Goal: Task Accomplishment & Management: Complete application form

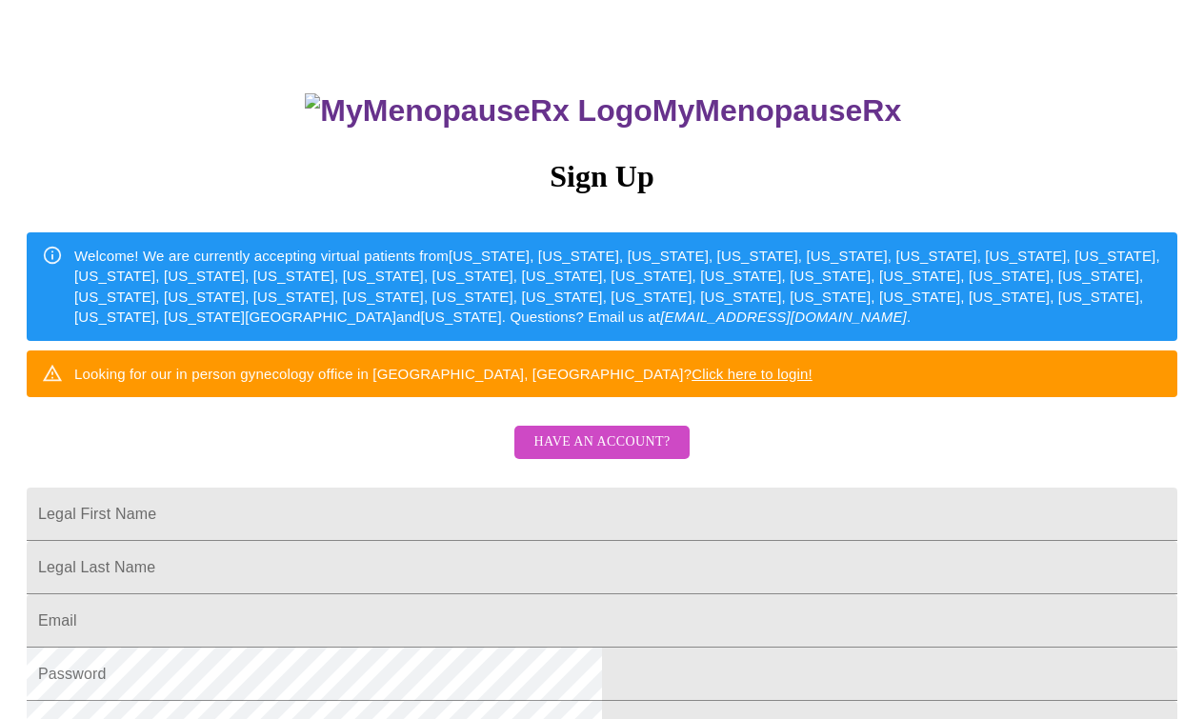
scroll to position [96, 0]
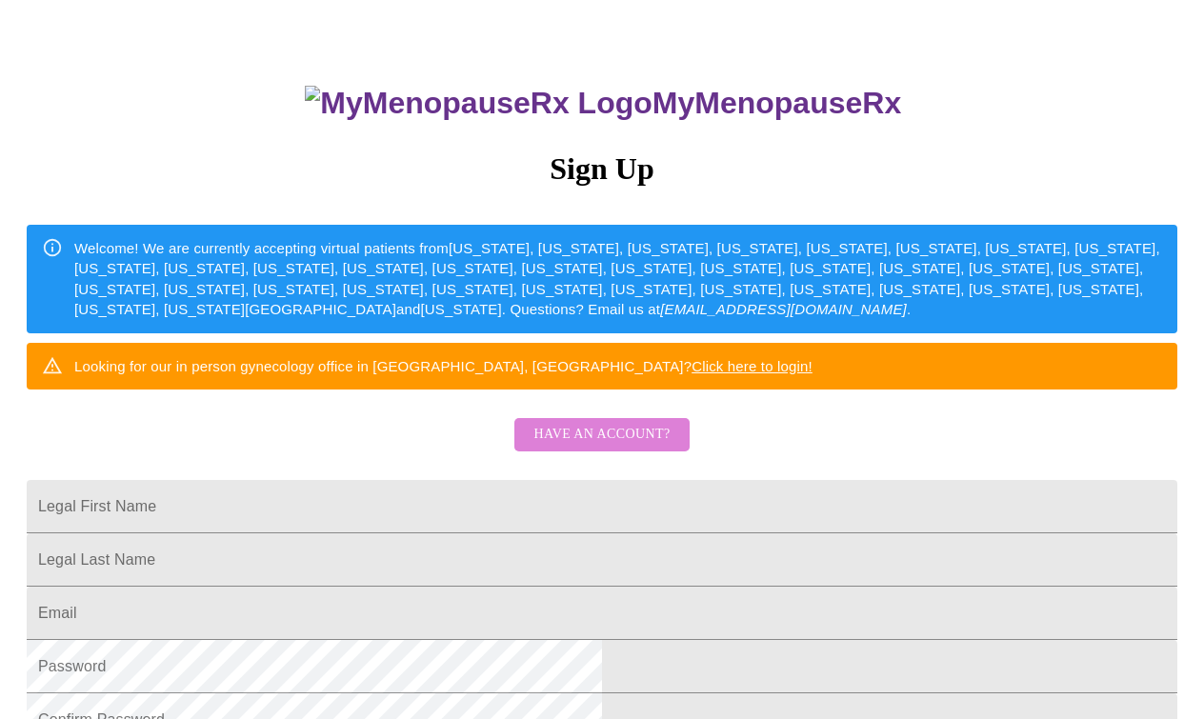
click at [605, 447] on span "Have an account?" at bounding box center [601, 435] width 136 height 24
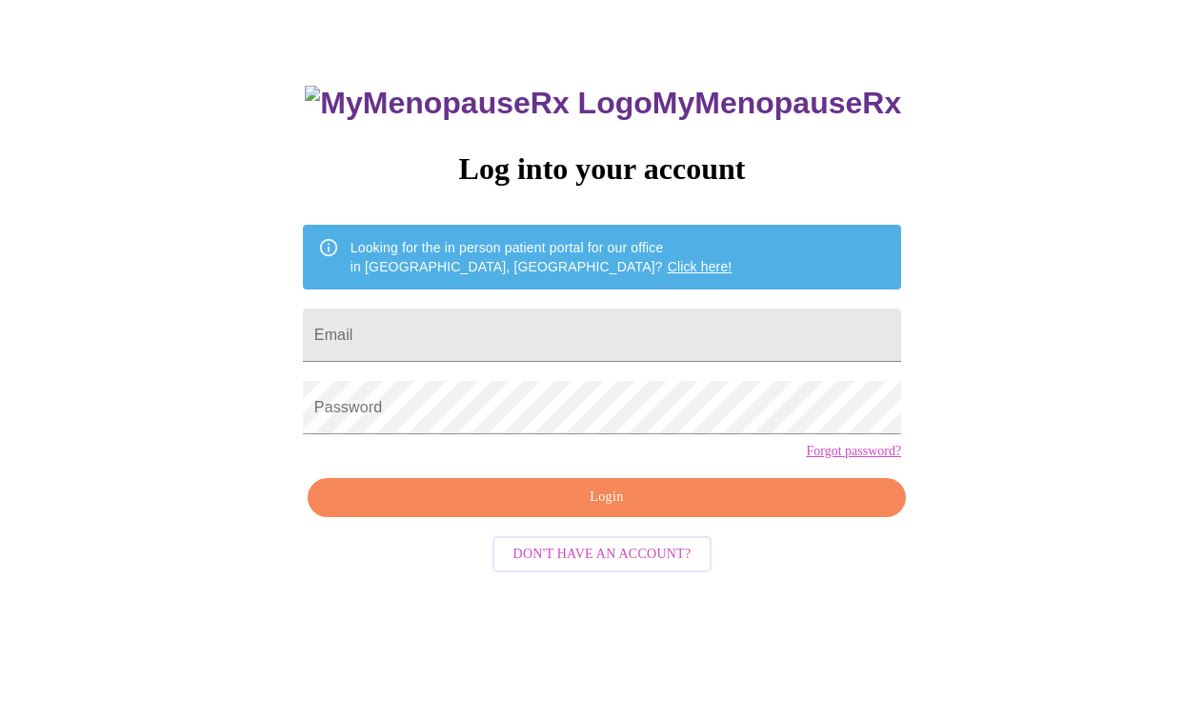
scroll to position [19, 0]
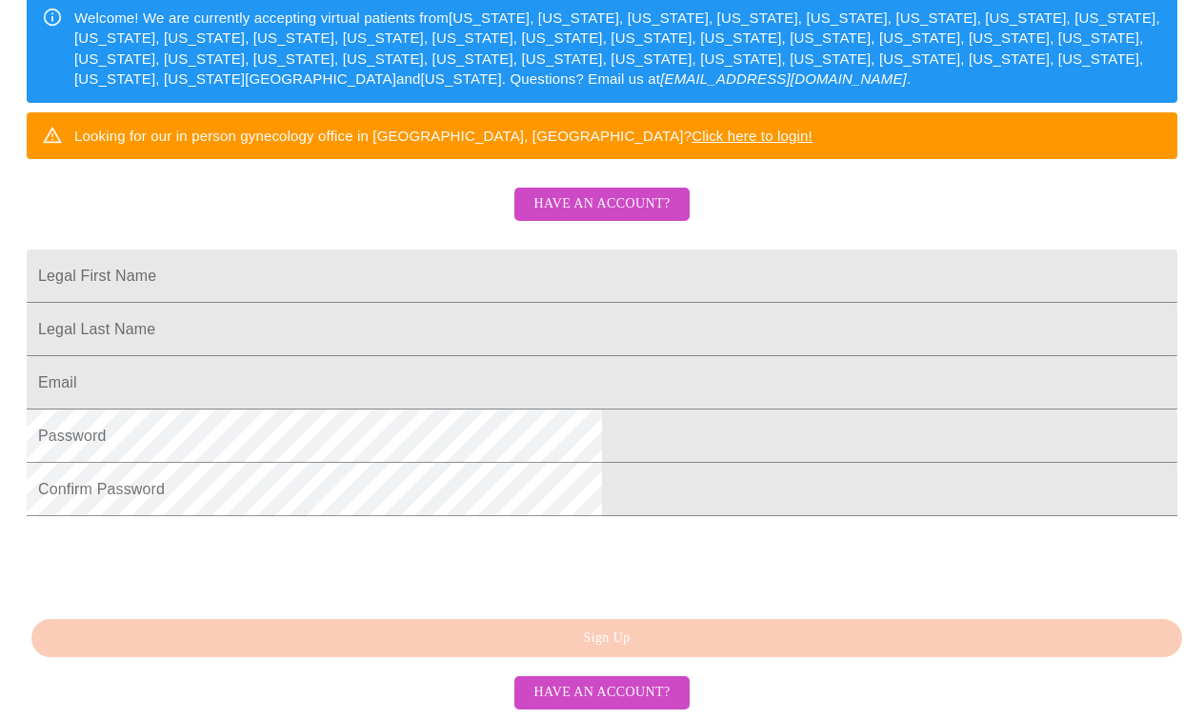
scroll to position [396, 0]
click at [434, 256] on input "Legal First Name" at bounding box center [602, 276] width 1151 height 53
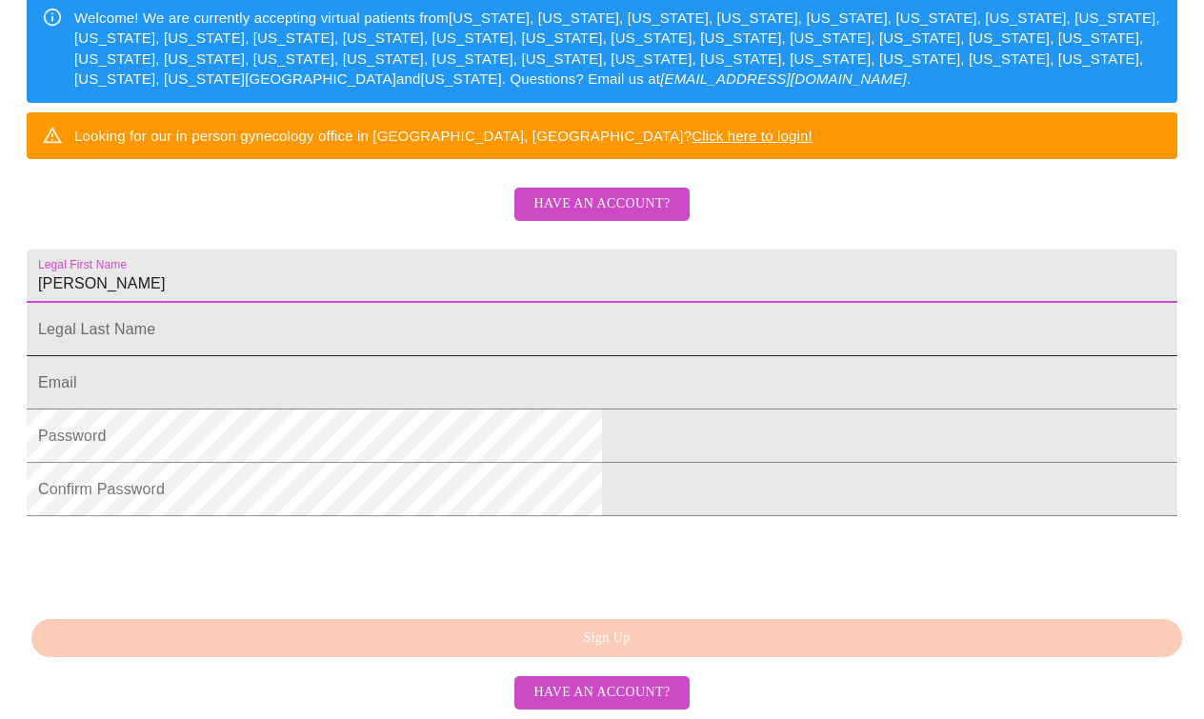
type input "Marilyn"
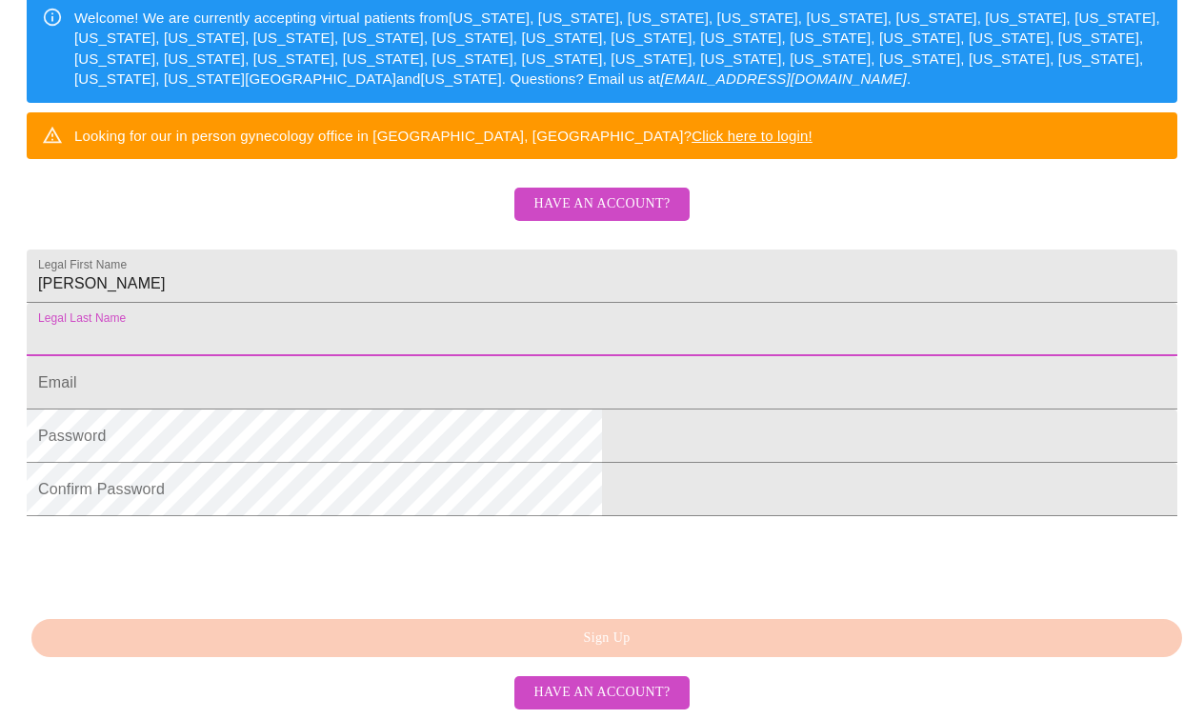
click at [520, 329] on input "Legal First Name" at bounding box center [602, 329] width 1151 height 53
type input "Redlich"
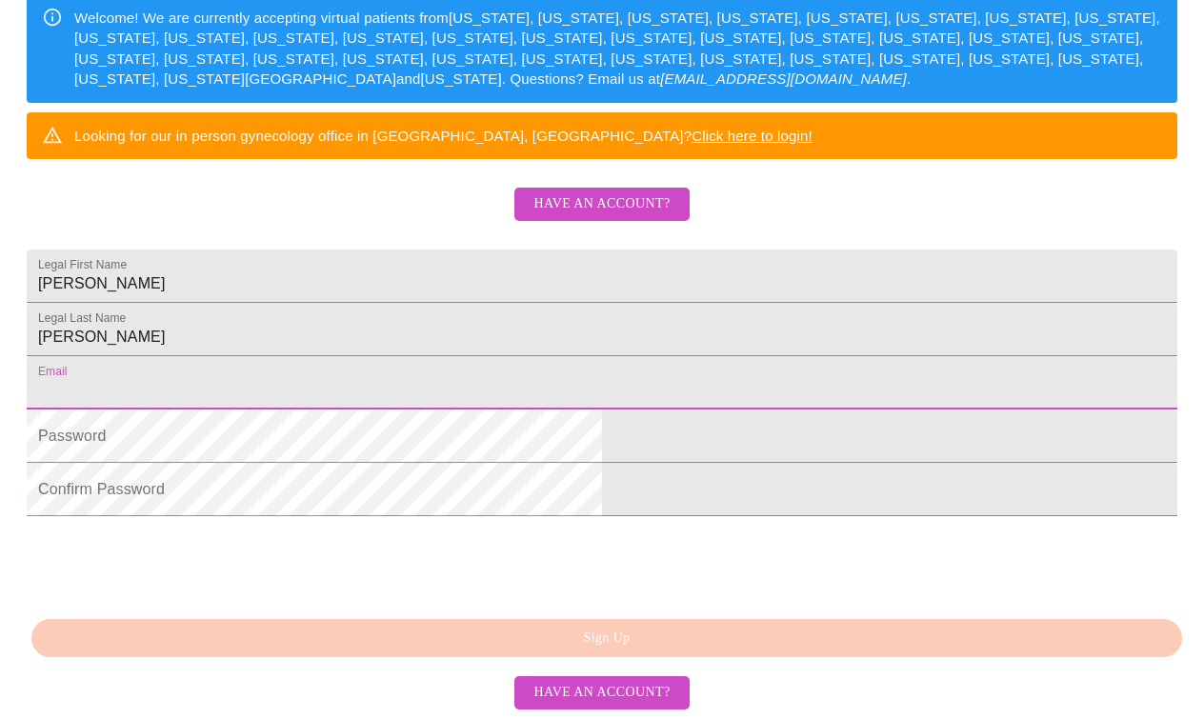
click at [373, 401] on input "Legal First Name" at bounding box center [602, 382] width 1151 height 53
type input "marilyn@redli.ch"
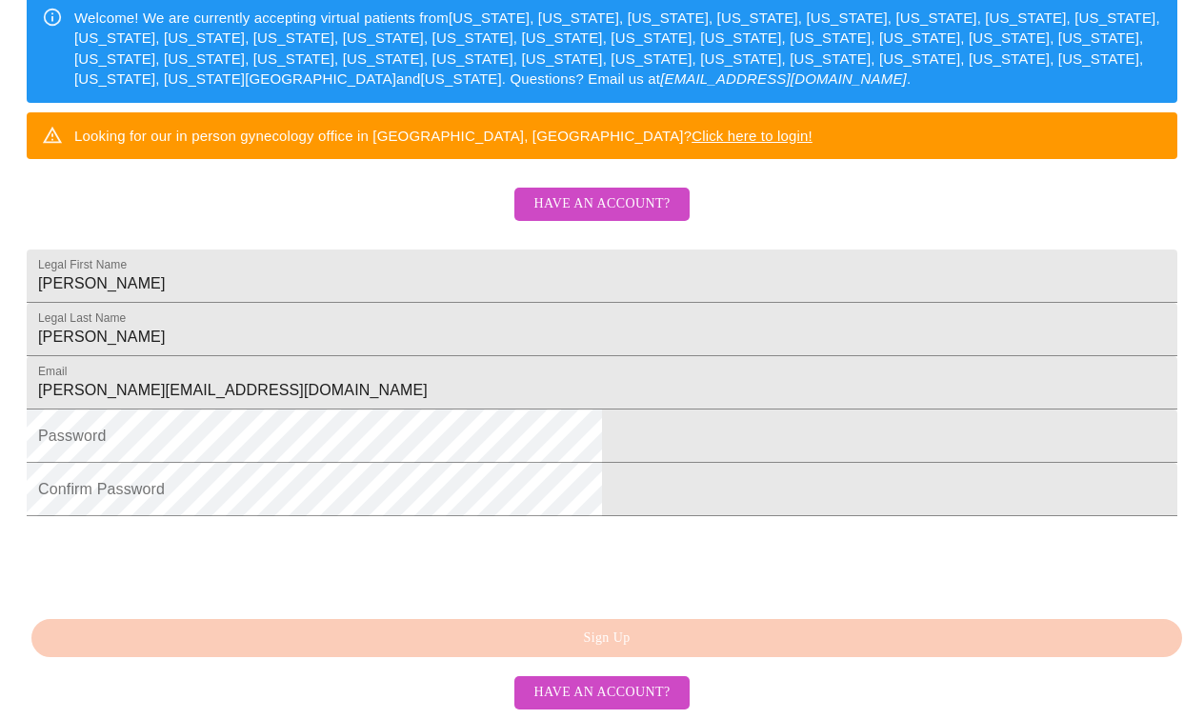
scroll to position [469, 0]
click at [634, 692] on span "Have an account?" at bounding box center [601, 693] width 136 height 24
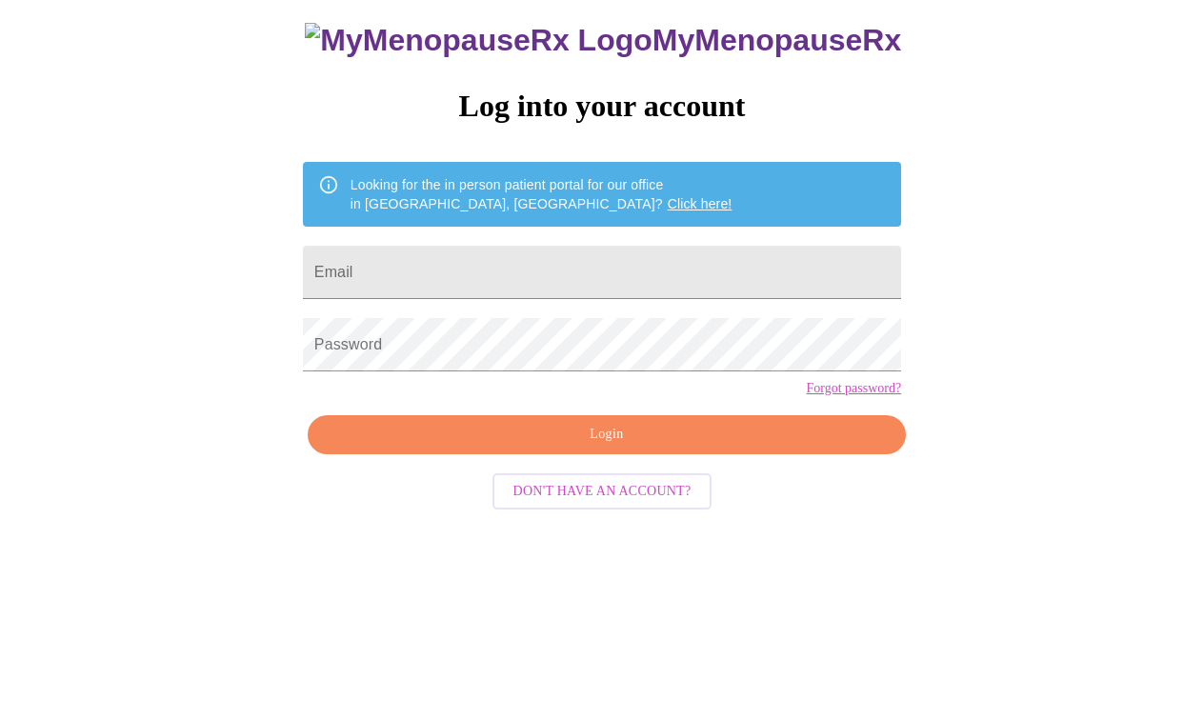
scroll to position [19, 0]
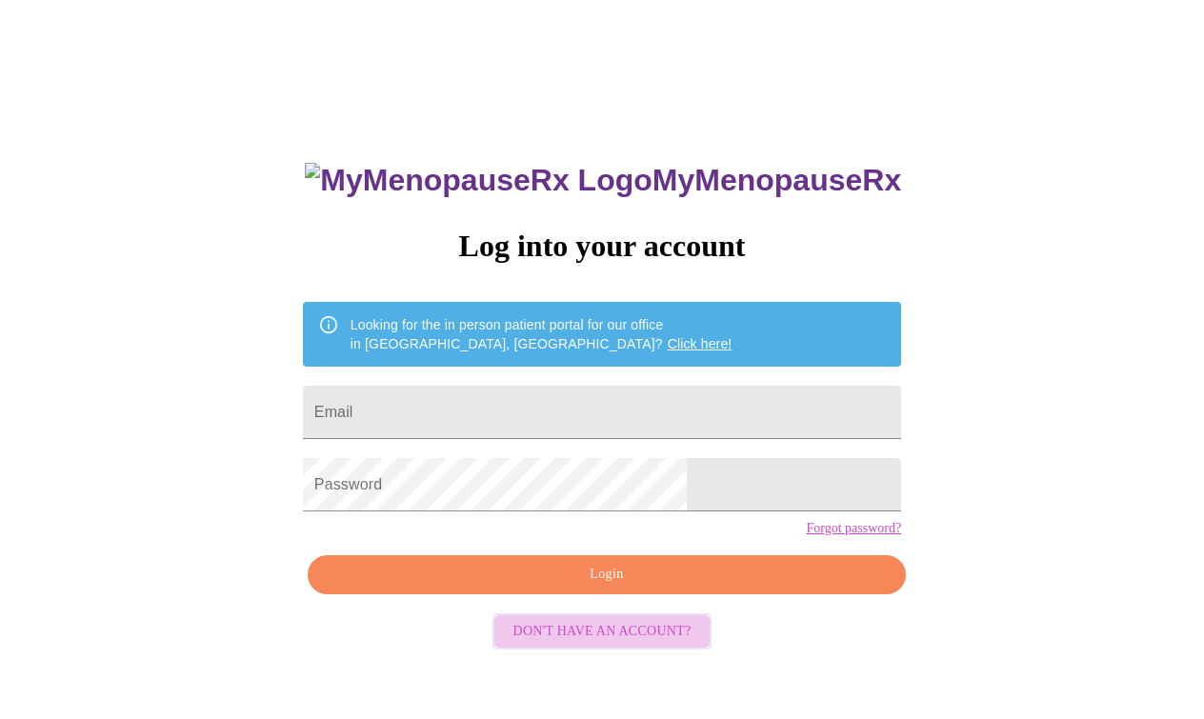
click at [625, 644] on span "Don't have an account?" at bounding box center [602, 632] width 178 height 24
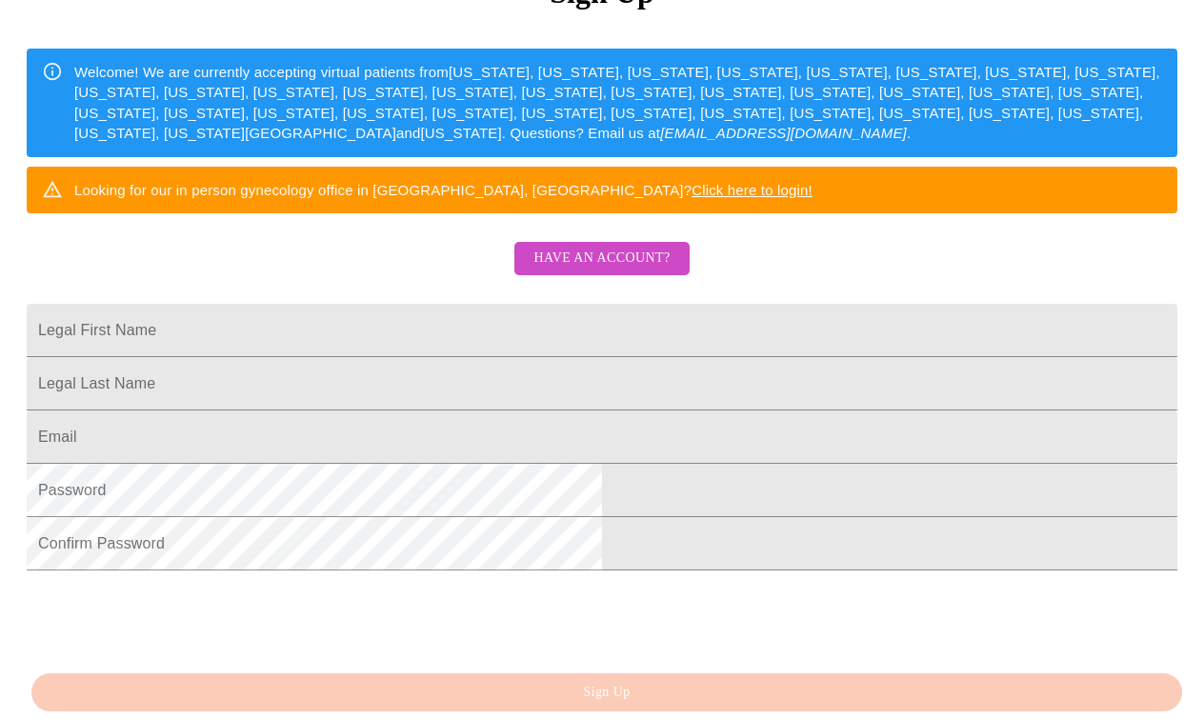
scroll to position [281, 0]
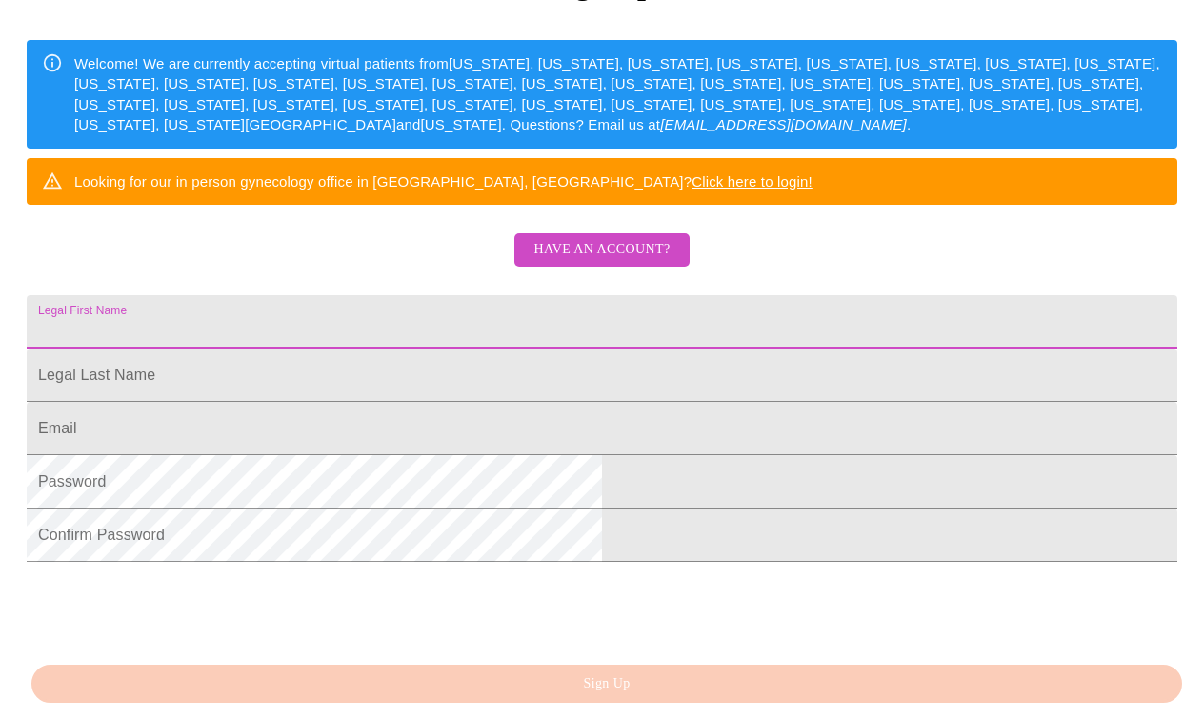
click at [445, 349] on input "Legal First Name" at bounding box center [602, 321] width 1151 height 53
type input "Marilyn"
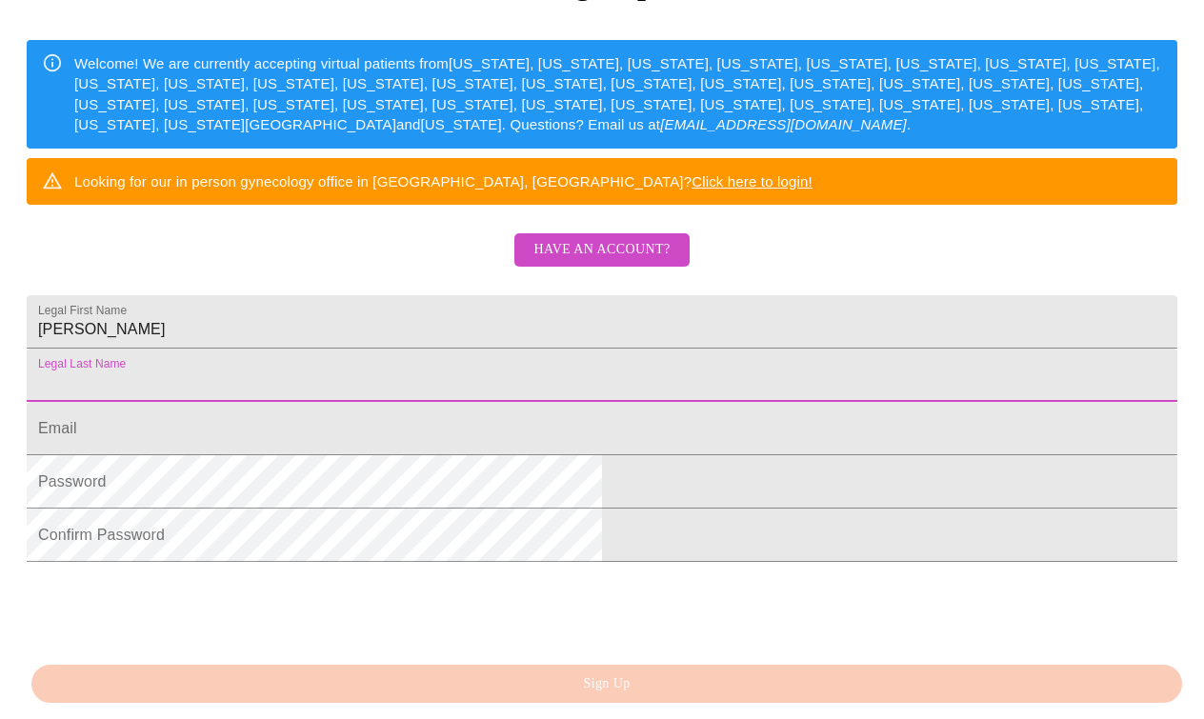
click at [546, 402] on input "Legal First Name" at bounding box center [602, 375] width 1151 height 53
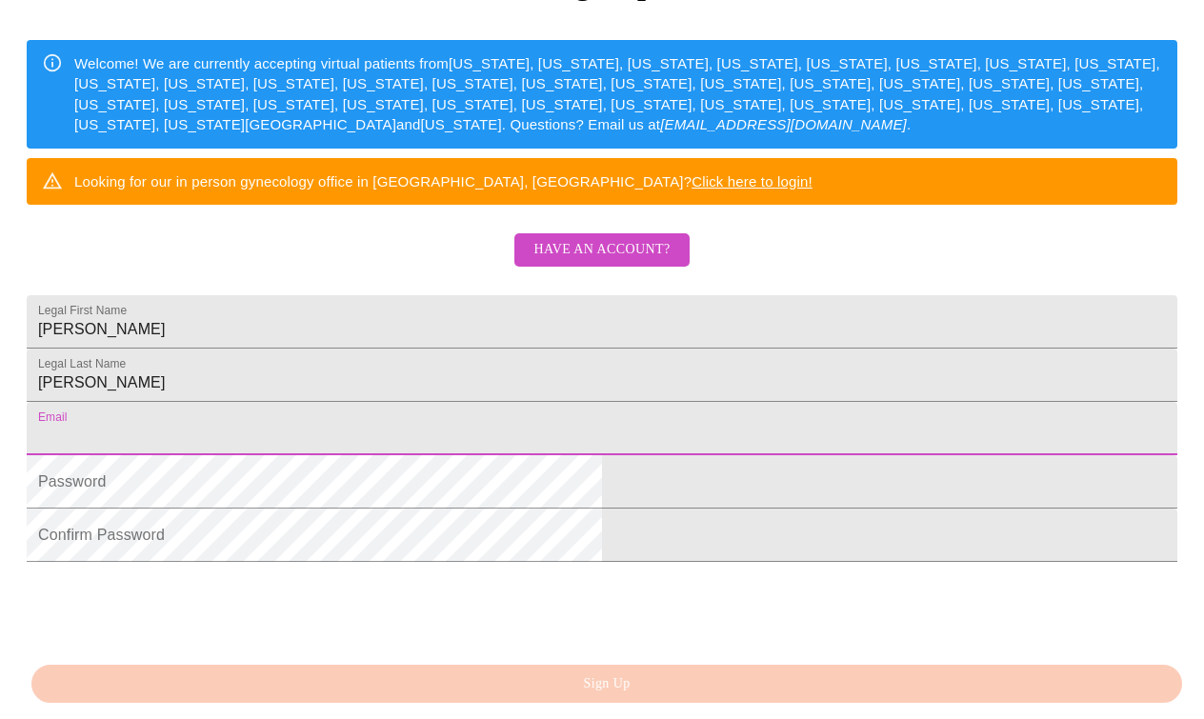
click at [517, 455] on input "Legal First Name" at bounding box center [602, 428] width 1151 height 53
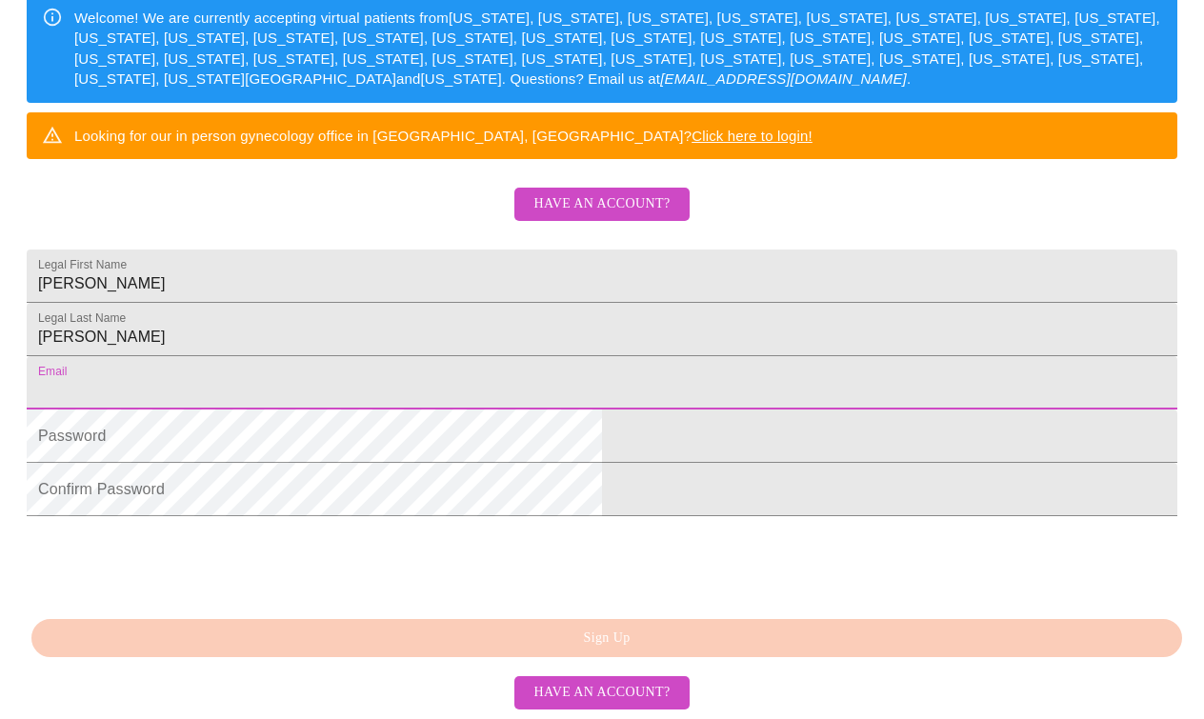
scroll to position [435, 0]
click at [351, 303] on input "Redich" at bounding box center [602, 329] width 1151 height 53
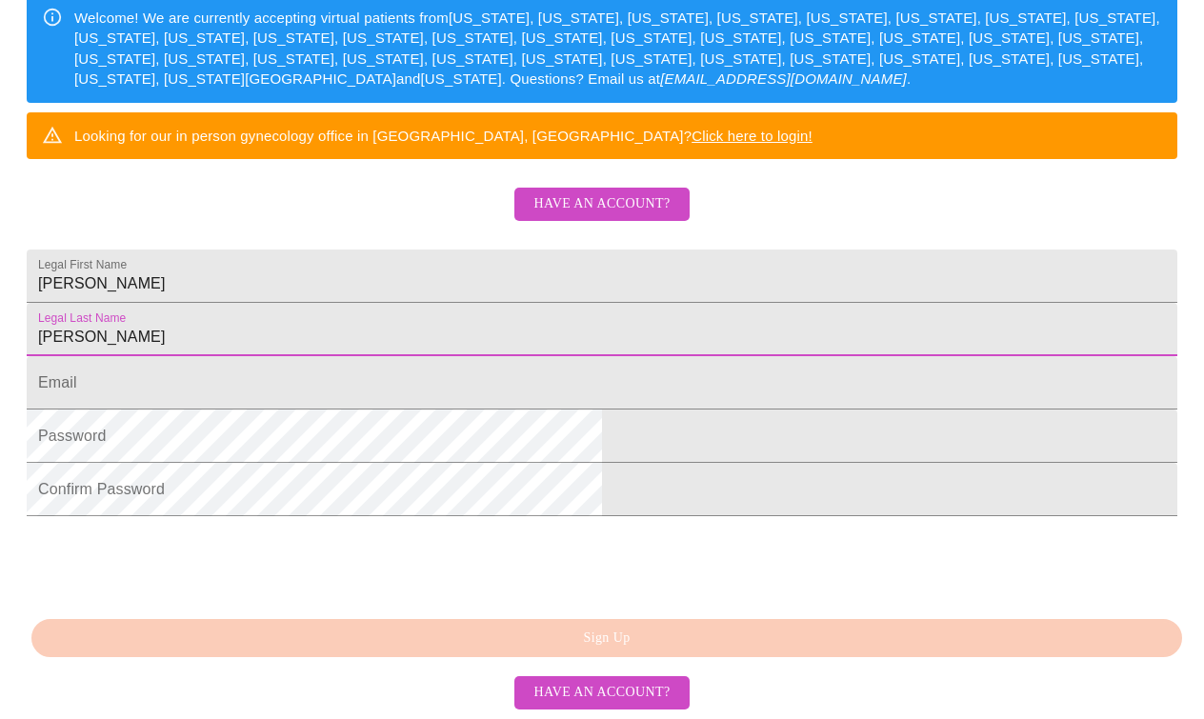
type input "Redlich"
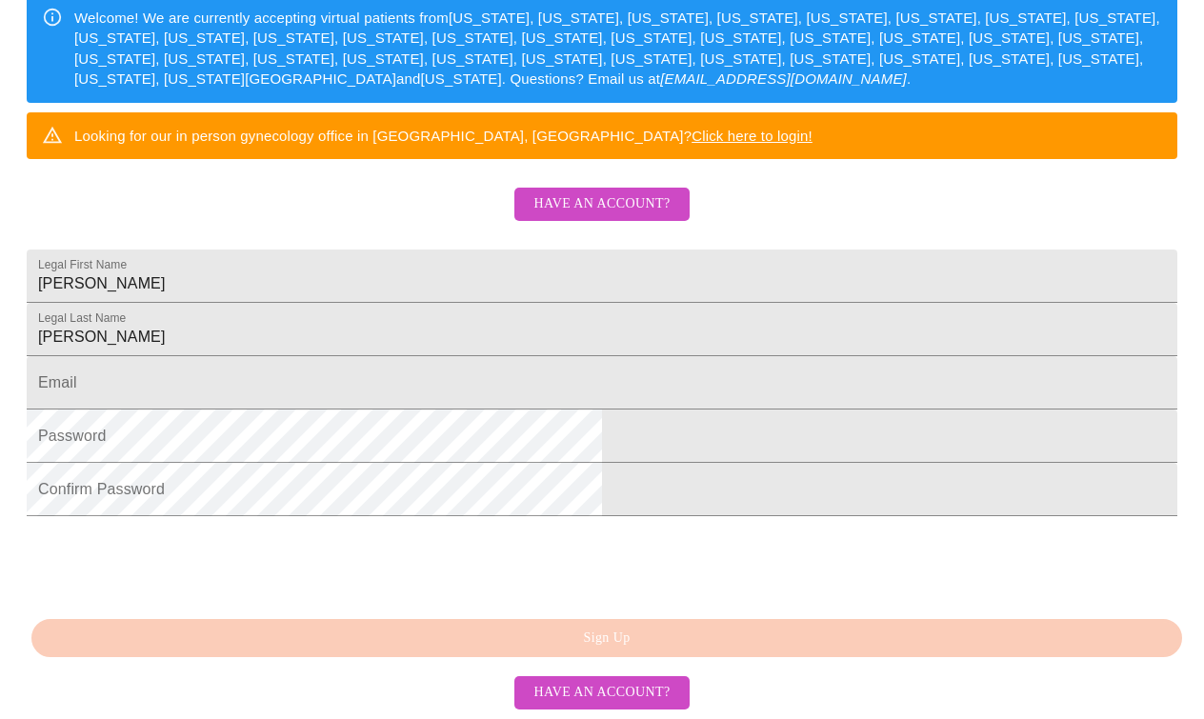
click at [609, 544] on div "MyMenopauseRx Sign Up Welcome! We are currently accepting virtual patients from…" at bounding box center [602, 184] width 1189 height 719
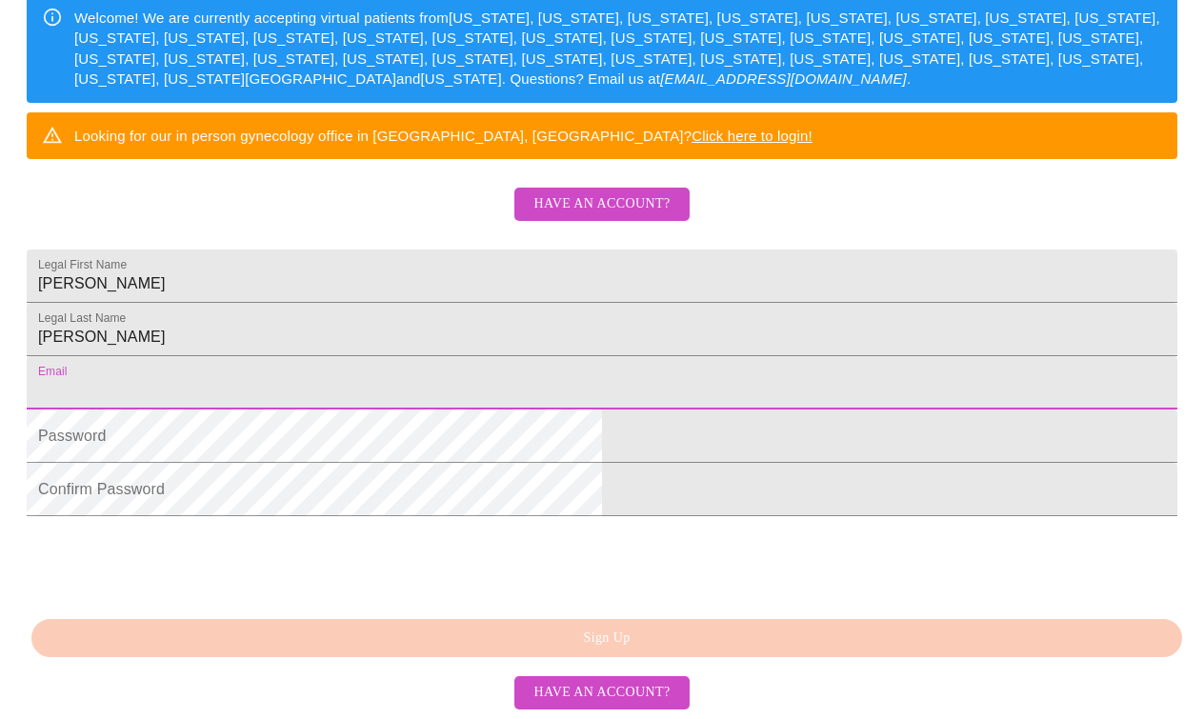
click at [381, 356] on input "Legal First Name" at bounding box center [602, 382] width 1151 height 53
type input "marlyn@redli.ch"
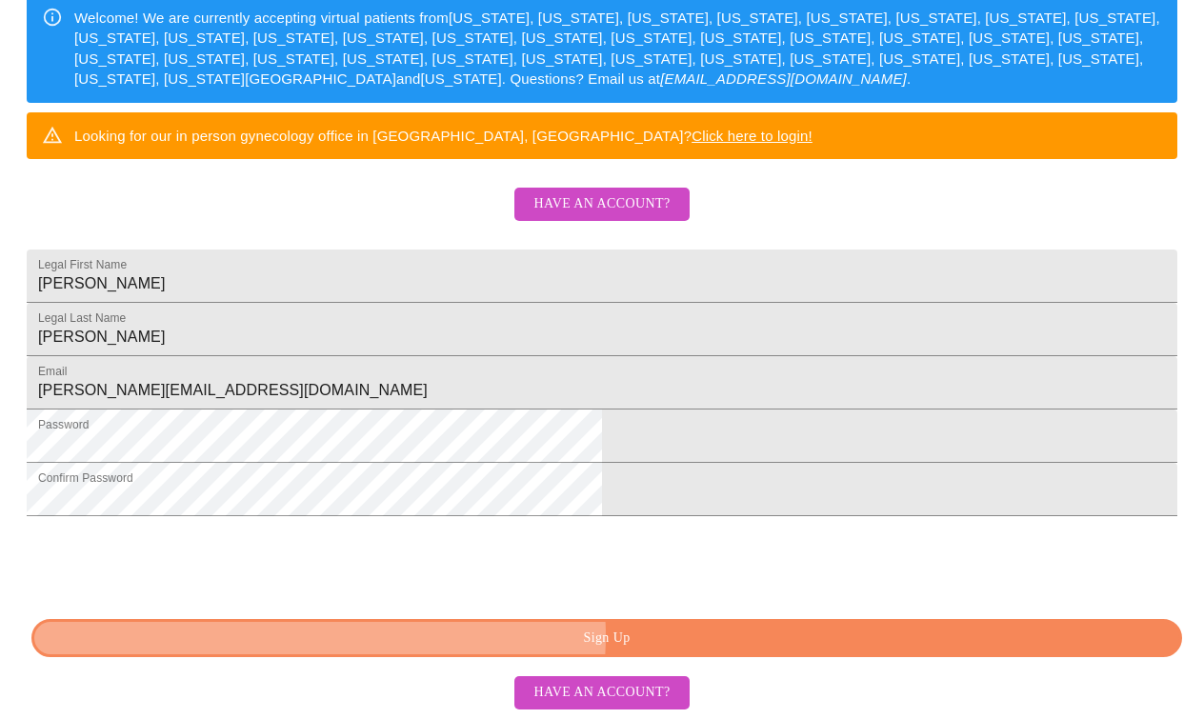
click at [606, 637] on span "Sign Up" at bounding box center [606, 639] width 1107 height 24
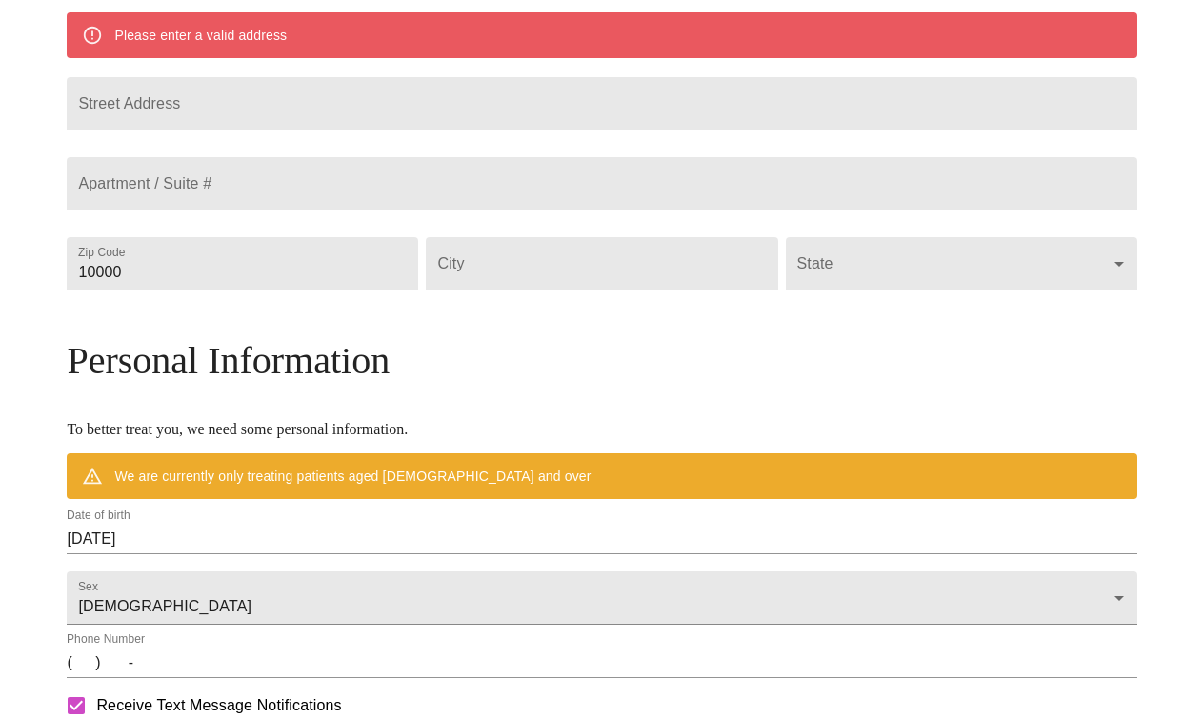
scroll to position [394, 0]
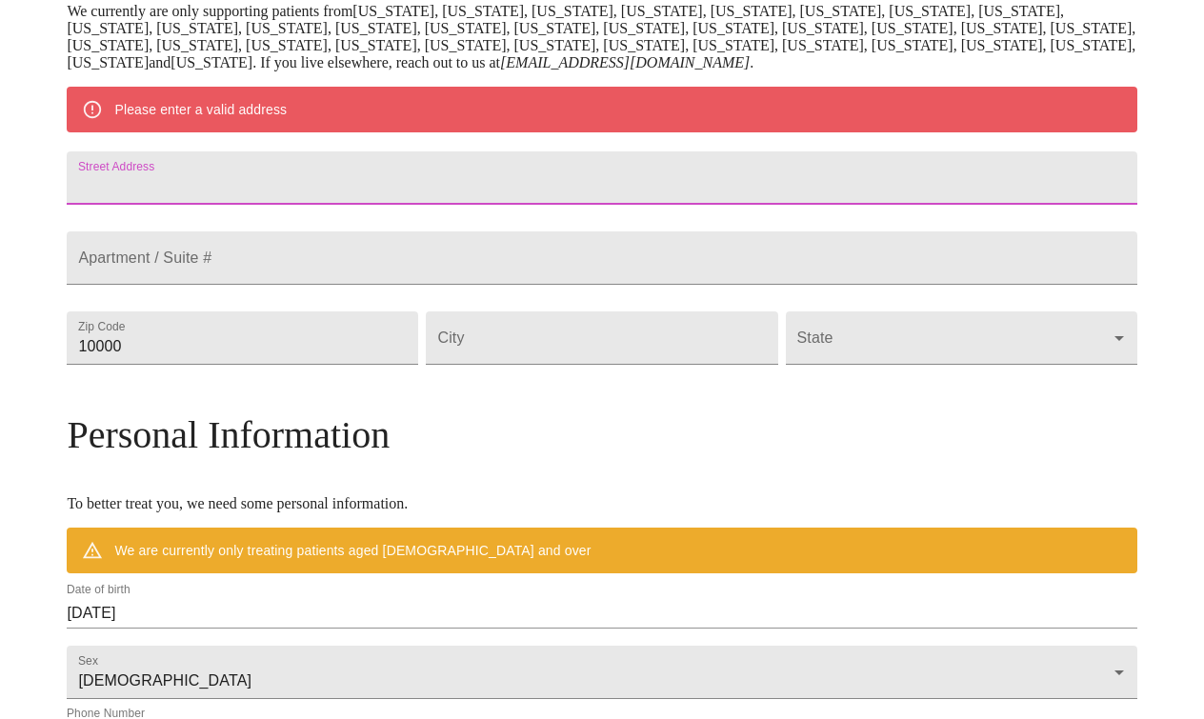
click at [247, 184] on input "Street Address" at bounding box center [602, 177] width 1070 height 53
type input "523 Broadway E"
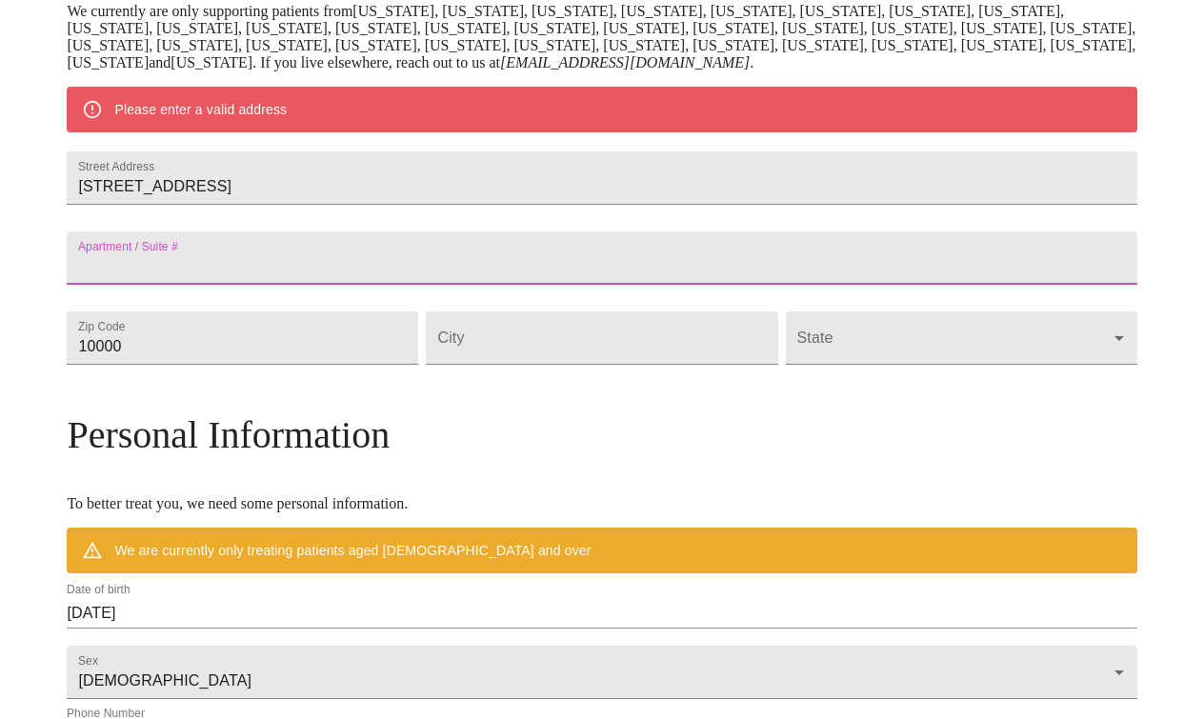
click at [271, 285] on input "Street Address" at bounding box center [602, 257] width 1070 height 53
type input "a"
type input "#412"
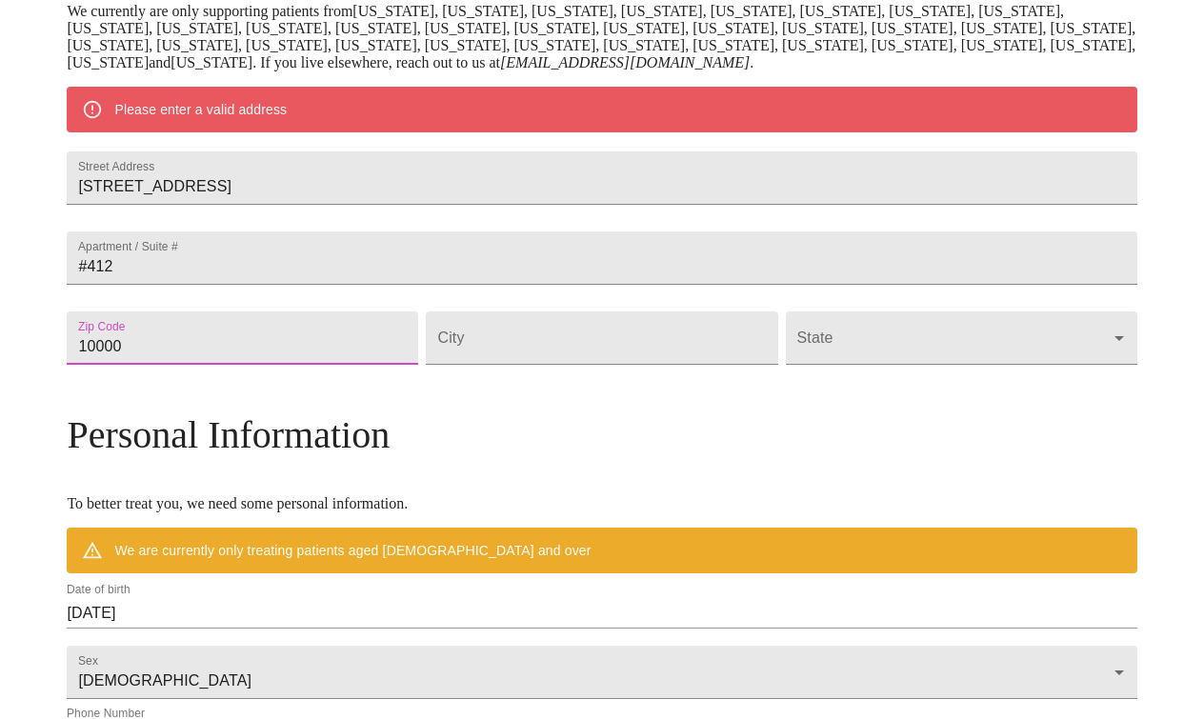
click at [301, 365] on input "10000" at bounding box center [242, 337] width 351 height 53
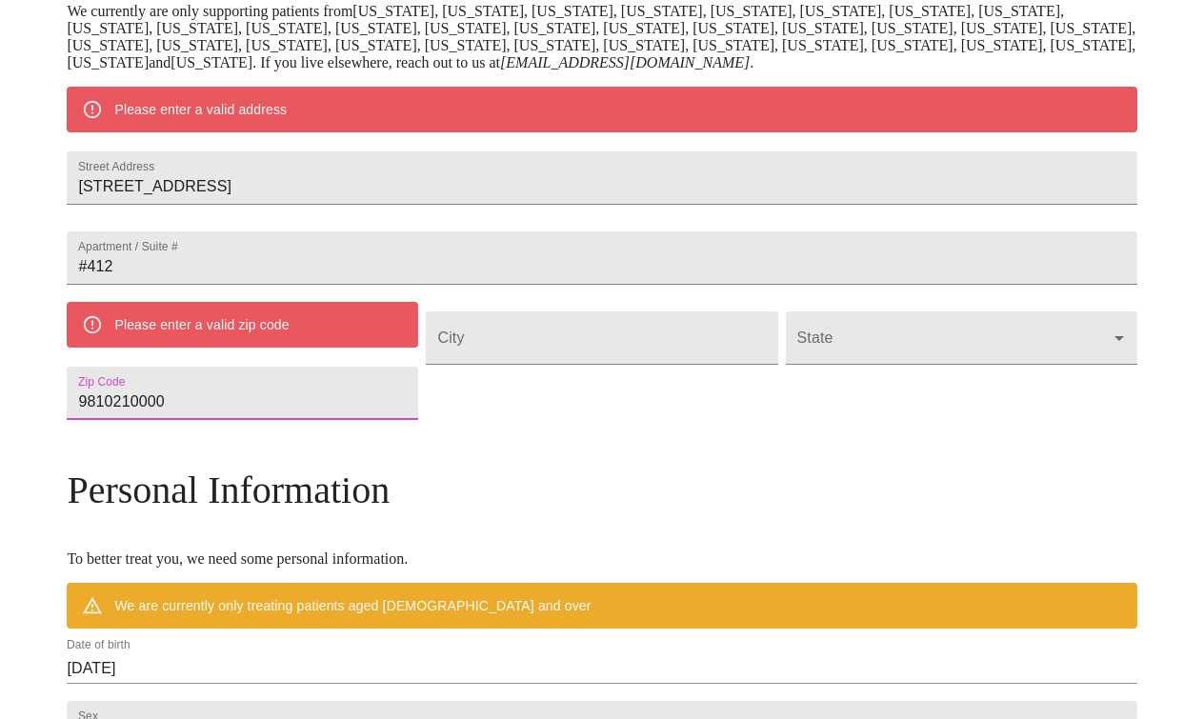
click at [298, 420] on input "9810210000" at bounding box center [242, 393] width 351 height 53
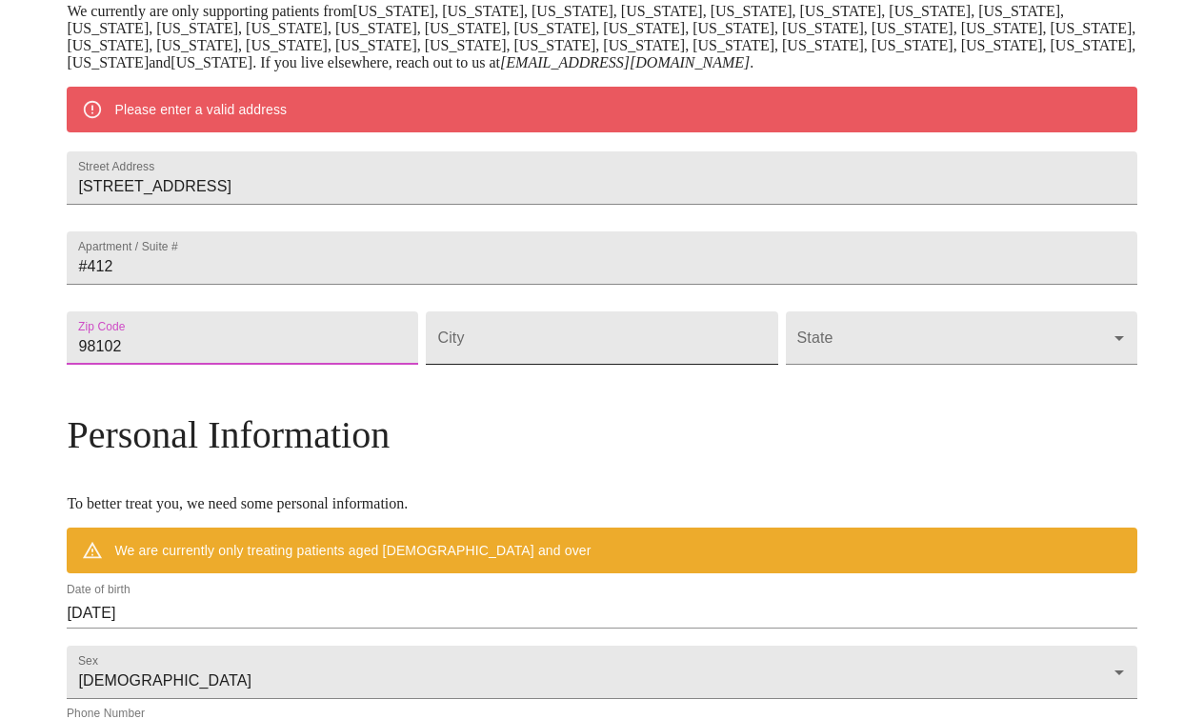
type input "98102"
click at [500, 365] on input "Street Address" at bounding box center [601, 337] width 351 height 53
type input "Seattle"
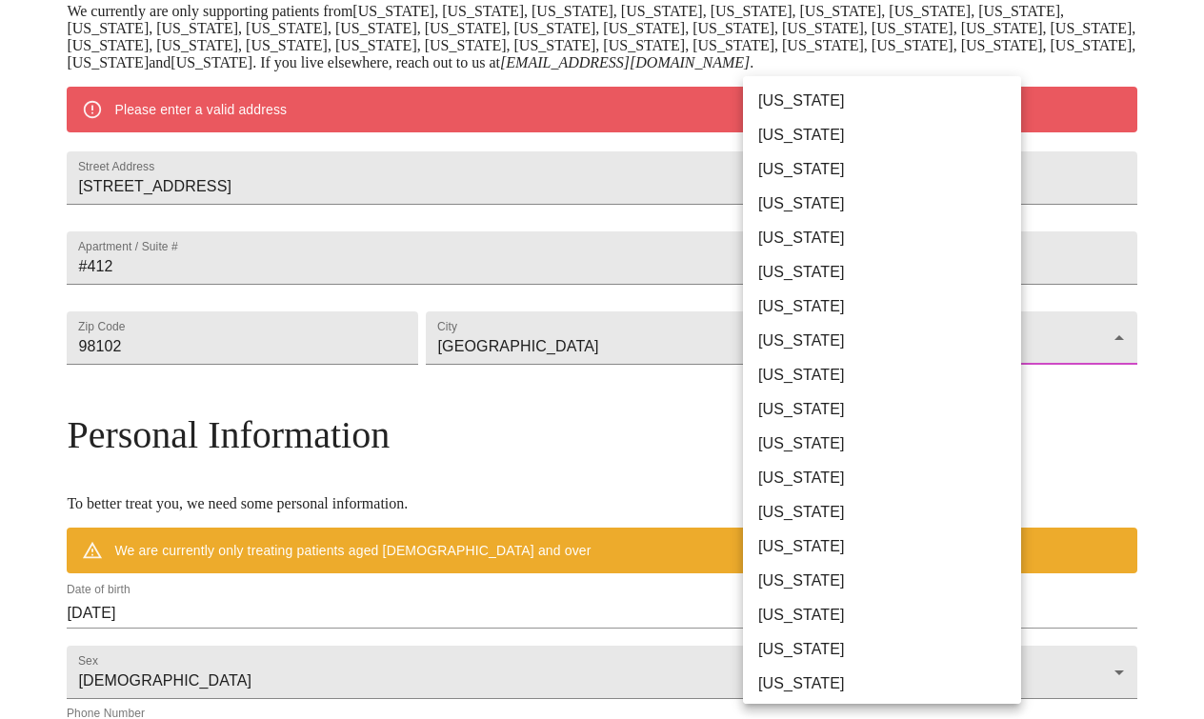
click at [813, 386] on body "MyMenopauseRx Welcome to MyMenopauseRx Since it's your first time here, you'll …" at bounding box center [602, 364] width 1189 height 1502
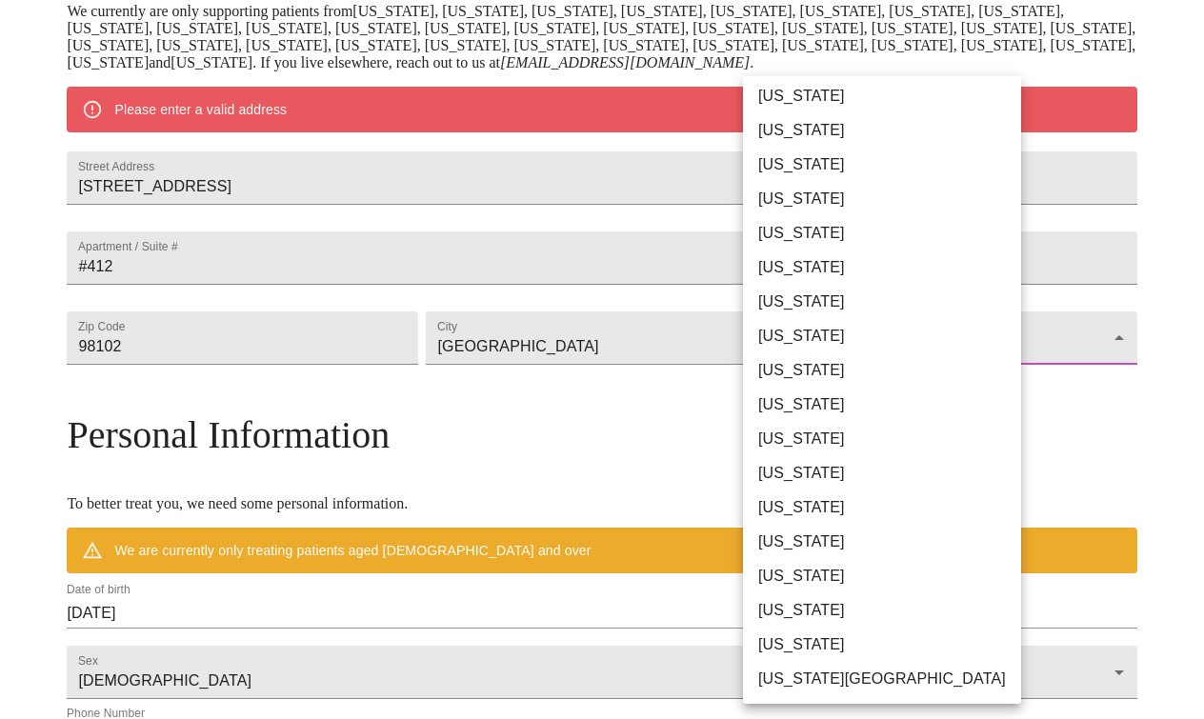
scroll to position [1136, 0]
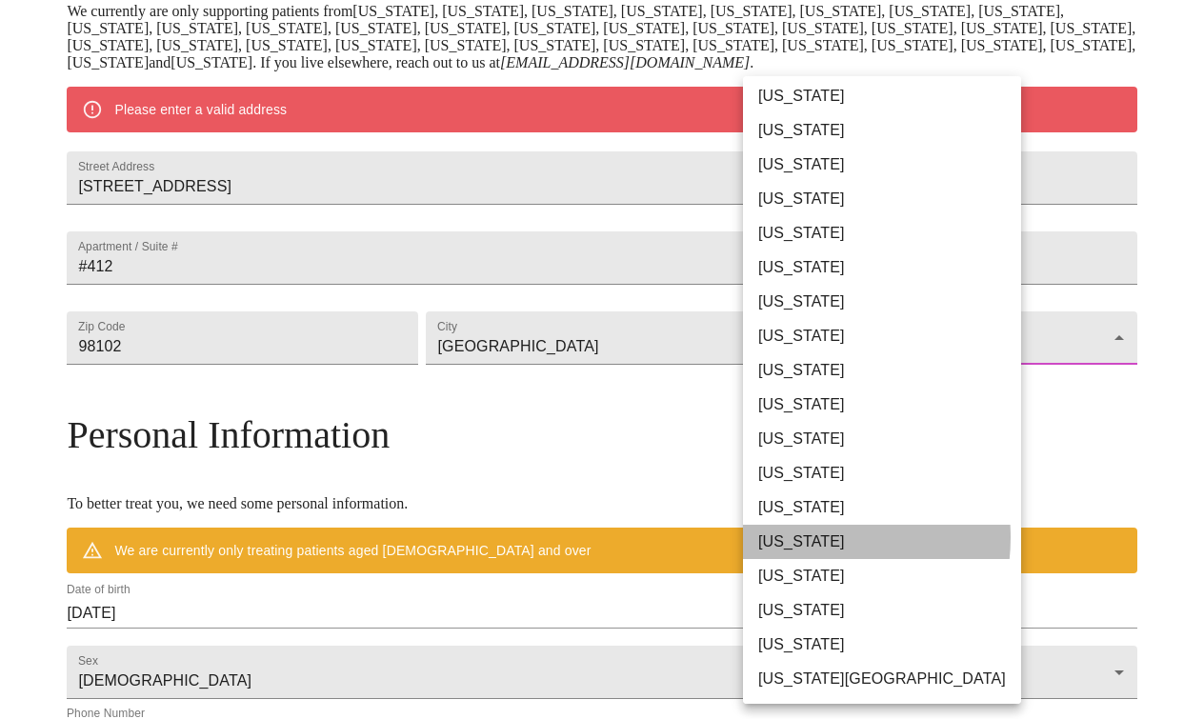
click at [791, 537] on li "Washington" at bounding box center [882, 542] width 278 height 34
type input "Washington"
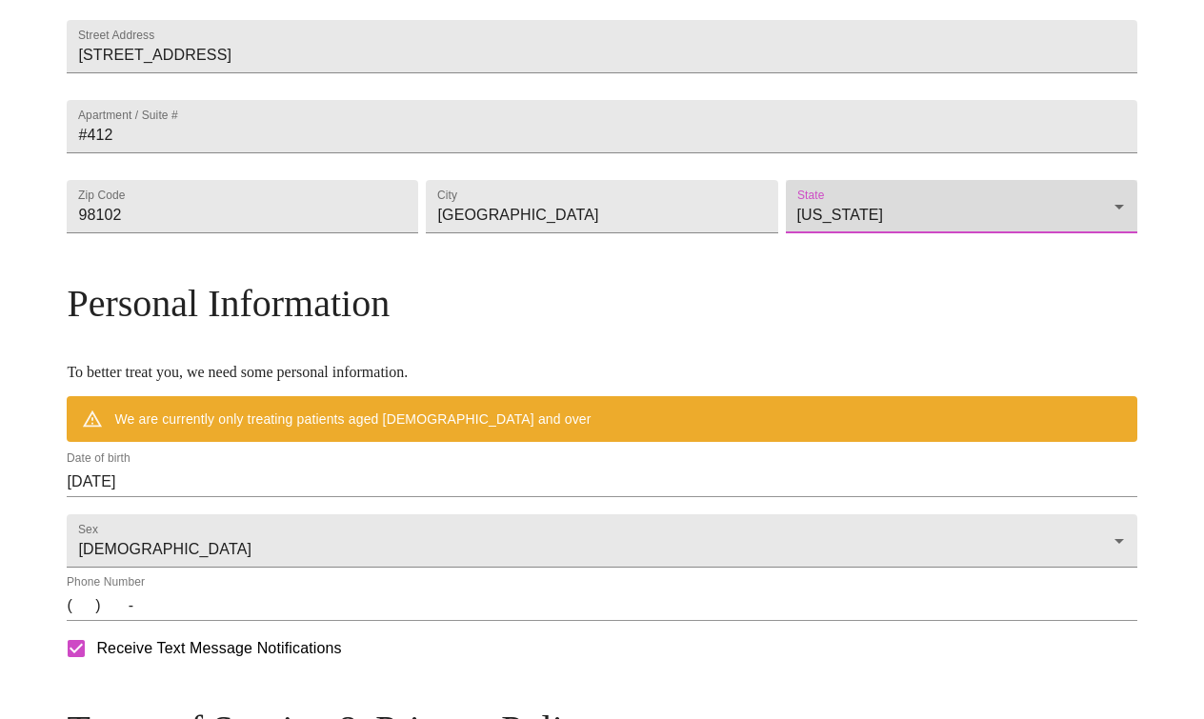
scroll to position [472, 0]
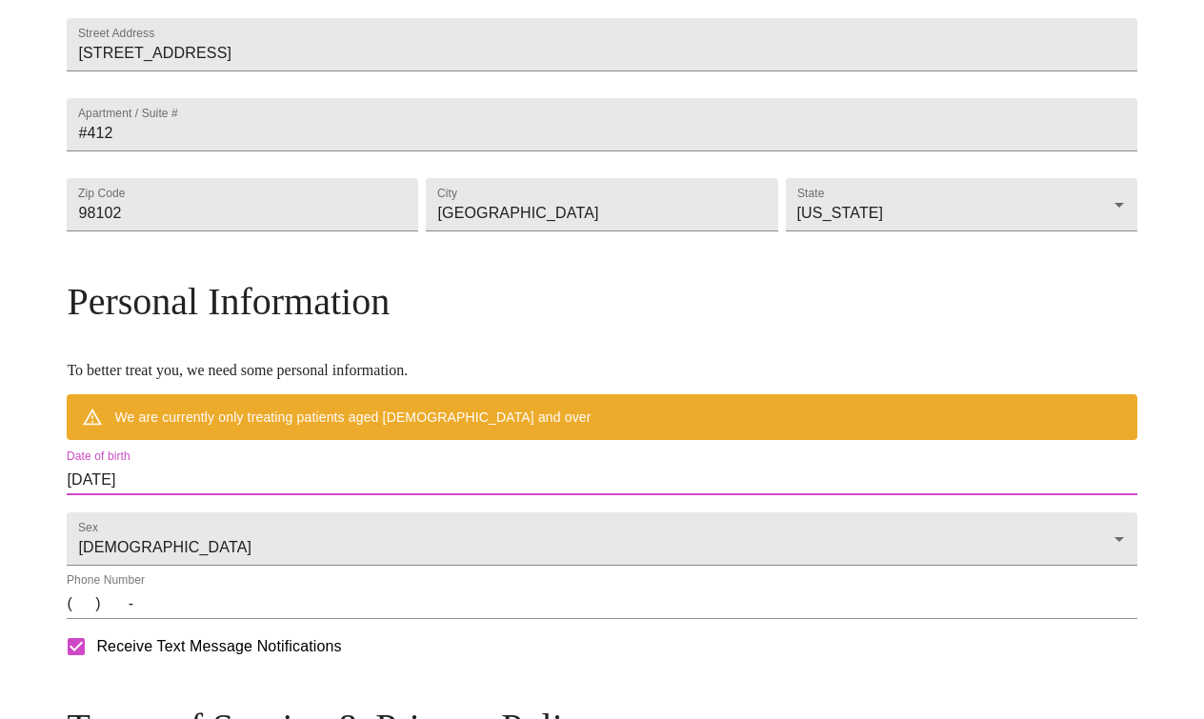
click at [281, 495] on input "09/26/2025" at bounding box center [602, 480] width 1070 height 30
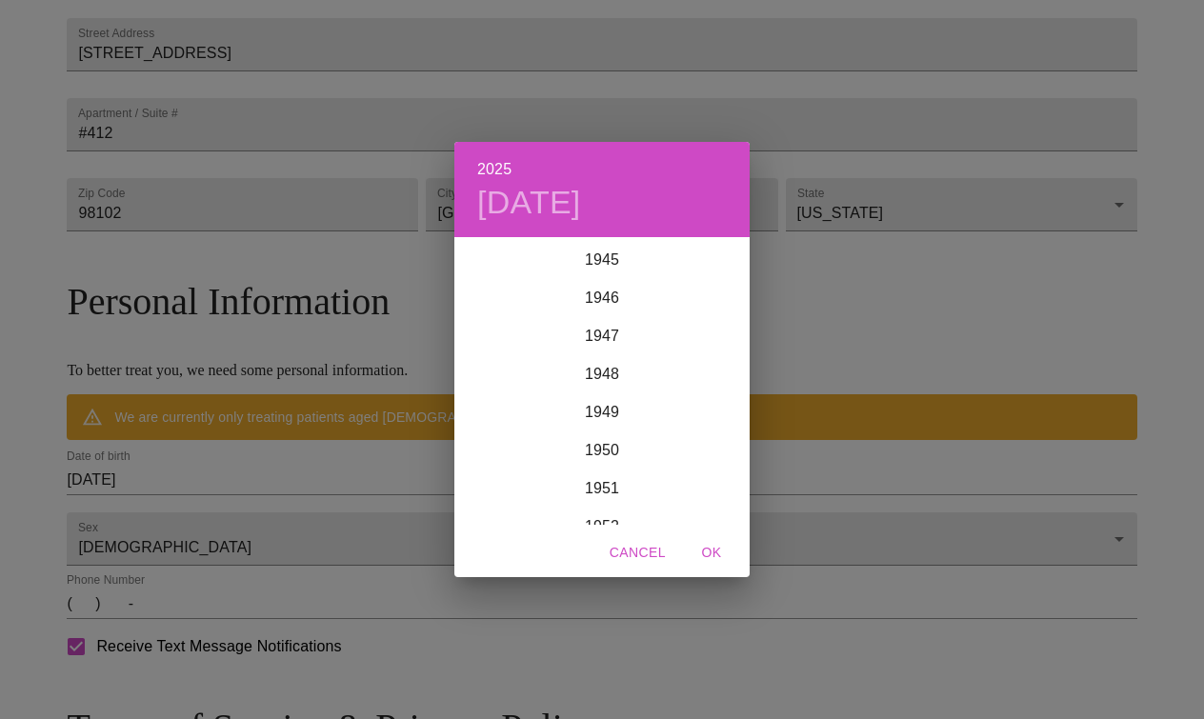
scroll to position [1762, 0]
click at [599, 475] on div "1951" at bounding box center [601, 477] width 295 height 38
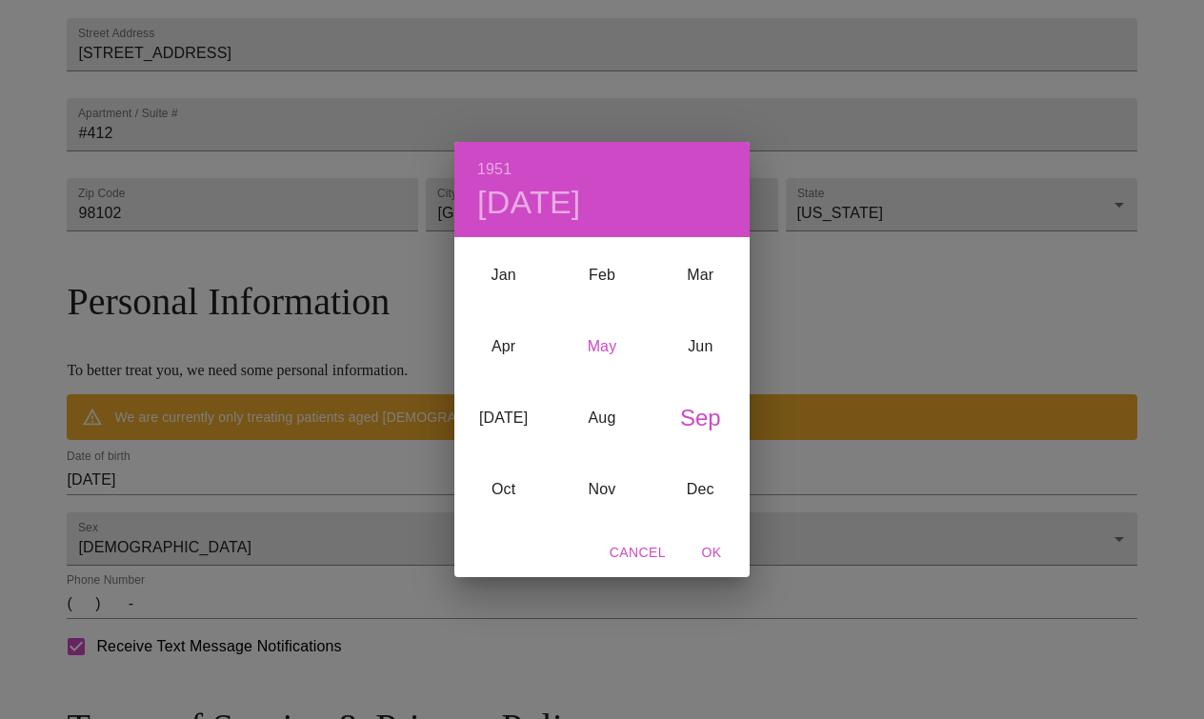
click at [613, 342] on div "May" at bounding box center [601, 346] width 98 height 71
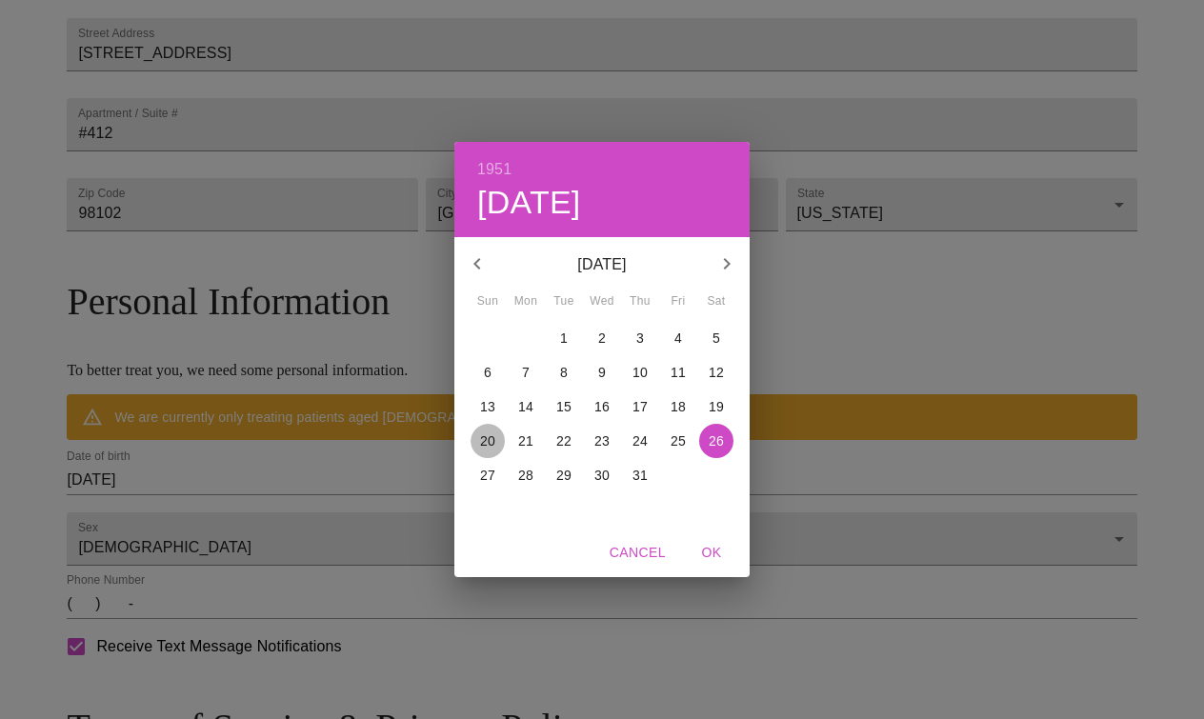
click at [494, 441] on p "20" at bounding box center [487, 441] width 15 height 19
click at [713, 552] on span "OK" at bounding box center [712, 553] width 46 height 24
type input "05/20/1951"
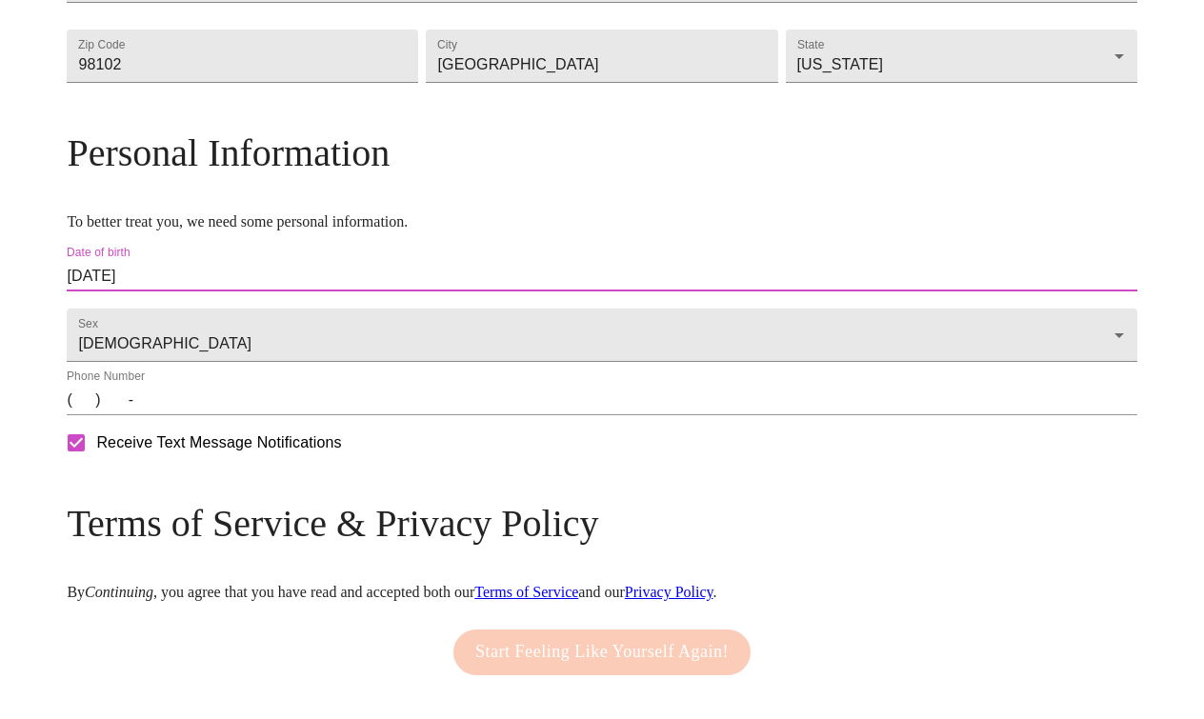
scroll to position [623, 0]
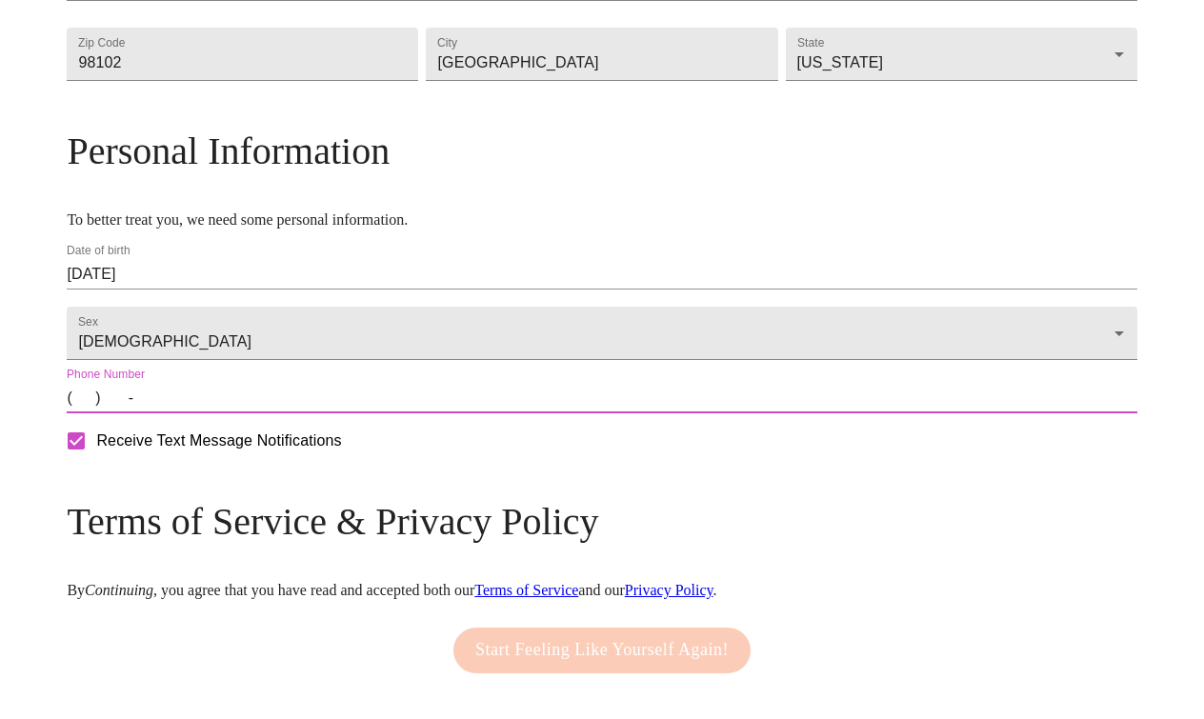
click at [212, 413] on input "(   )    -" at bounding box center [602, 398] width 1070 height 30
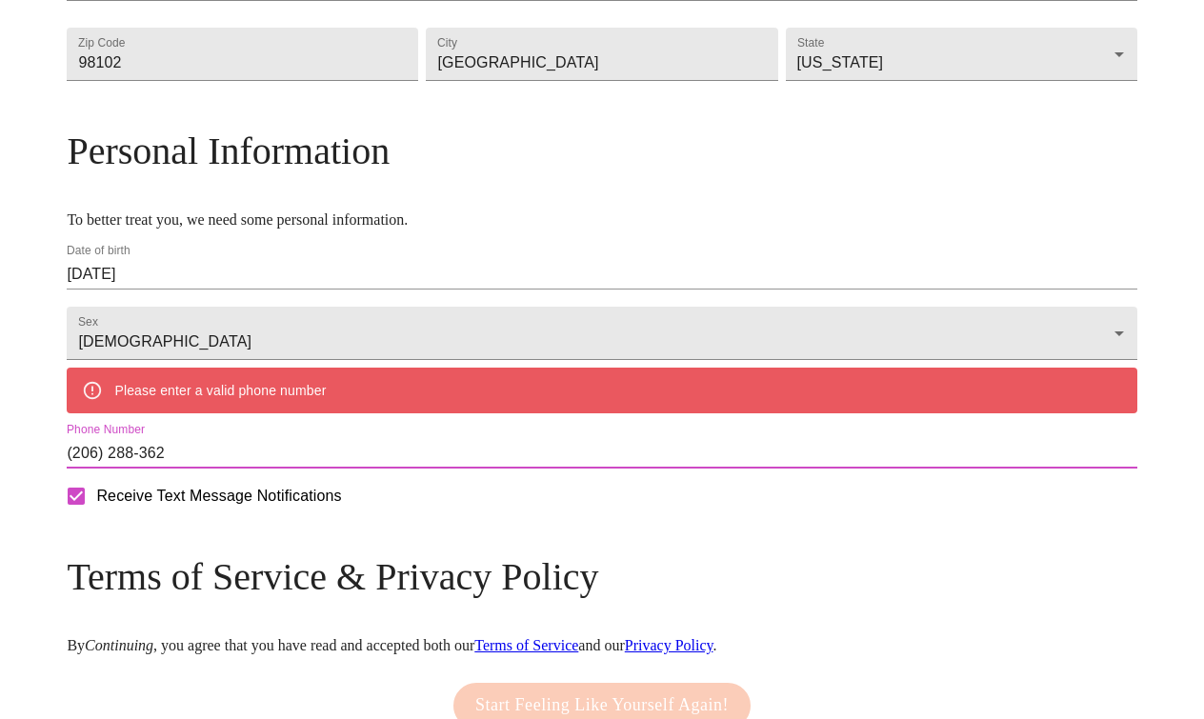
type input "(206) 288-3623"
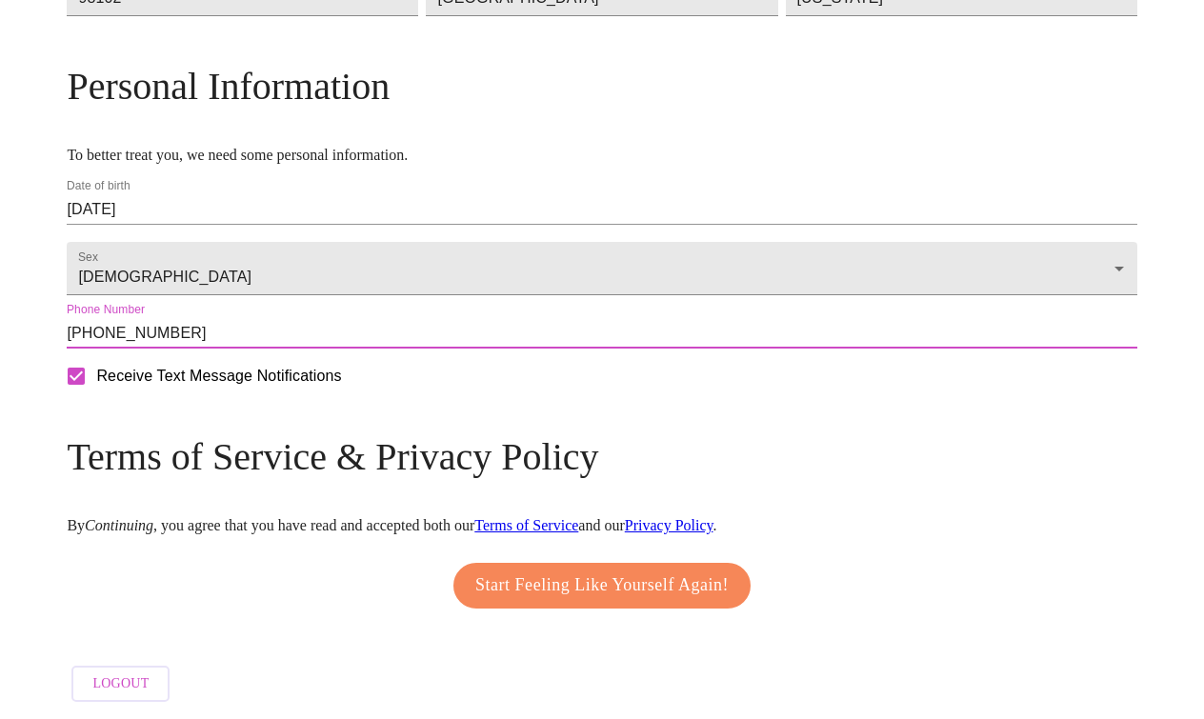
scroll to position [747, 0]
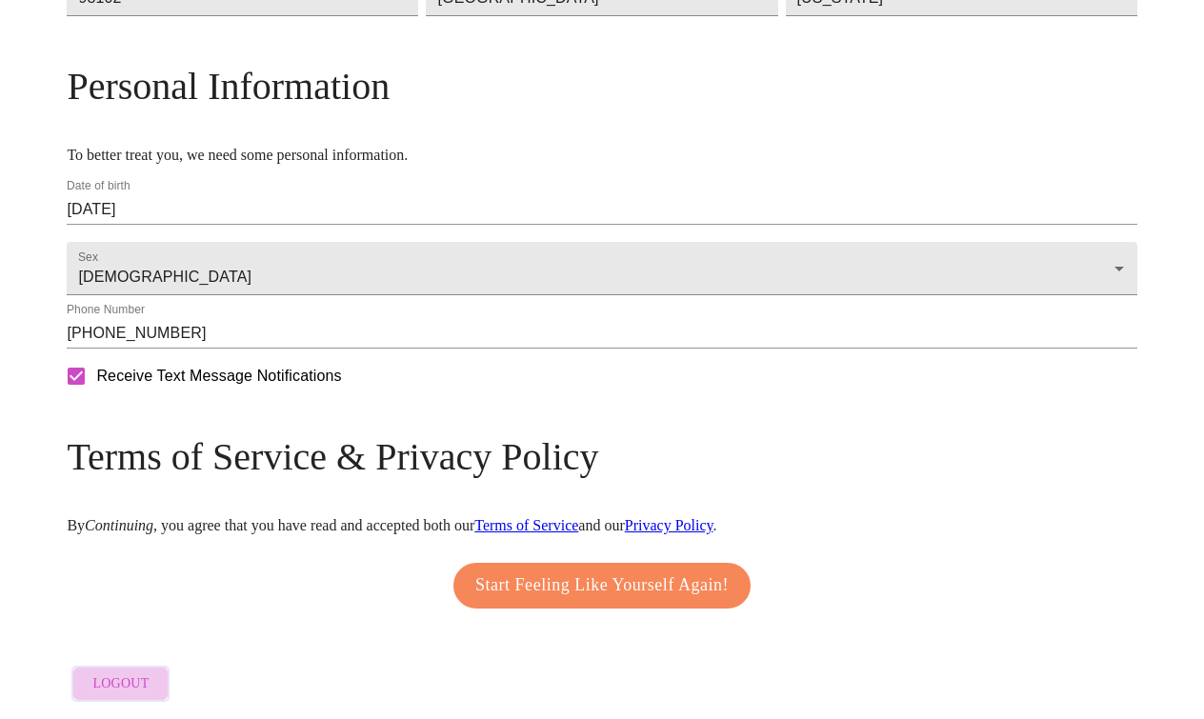
click at [149, 673] on span "Logout" at bounding box center [120, 685] width 56 height 24
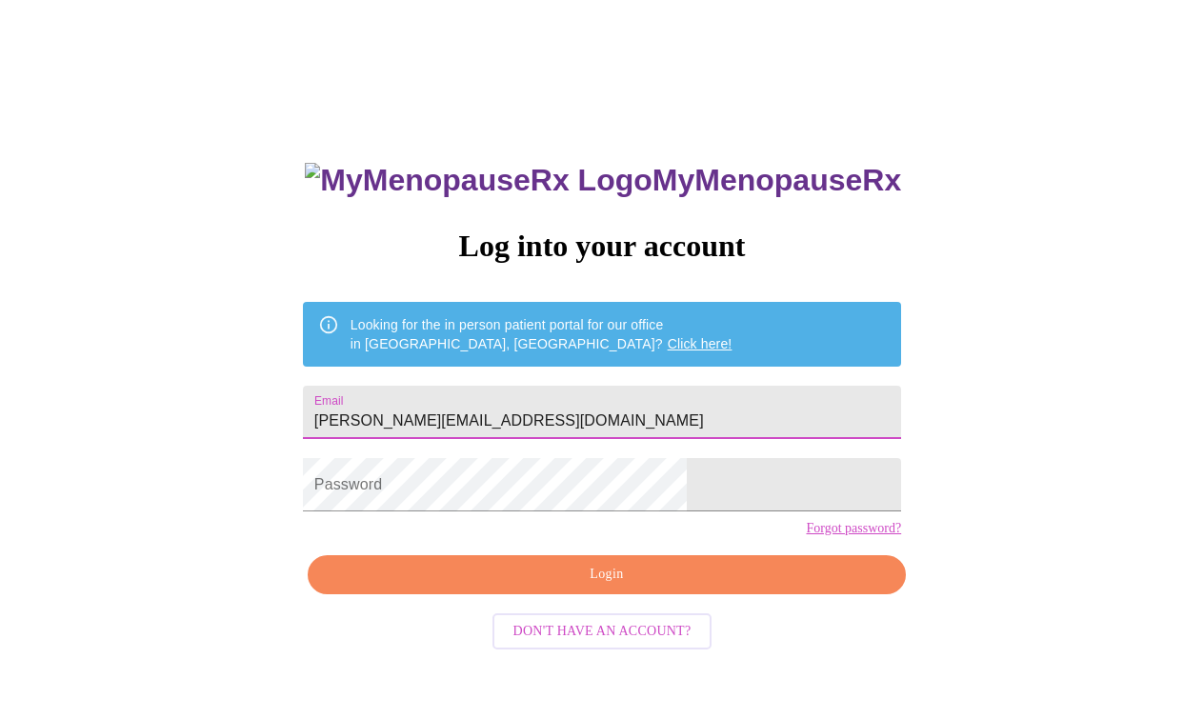
type input "marilyn@redli.ch"
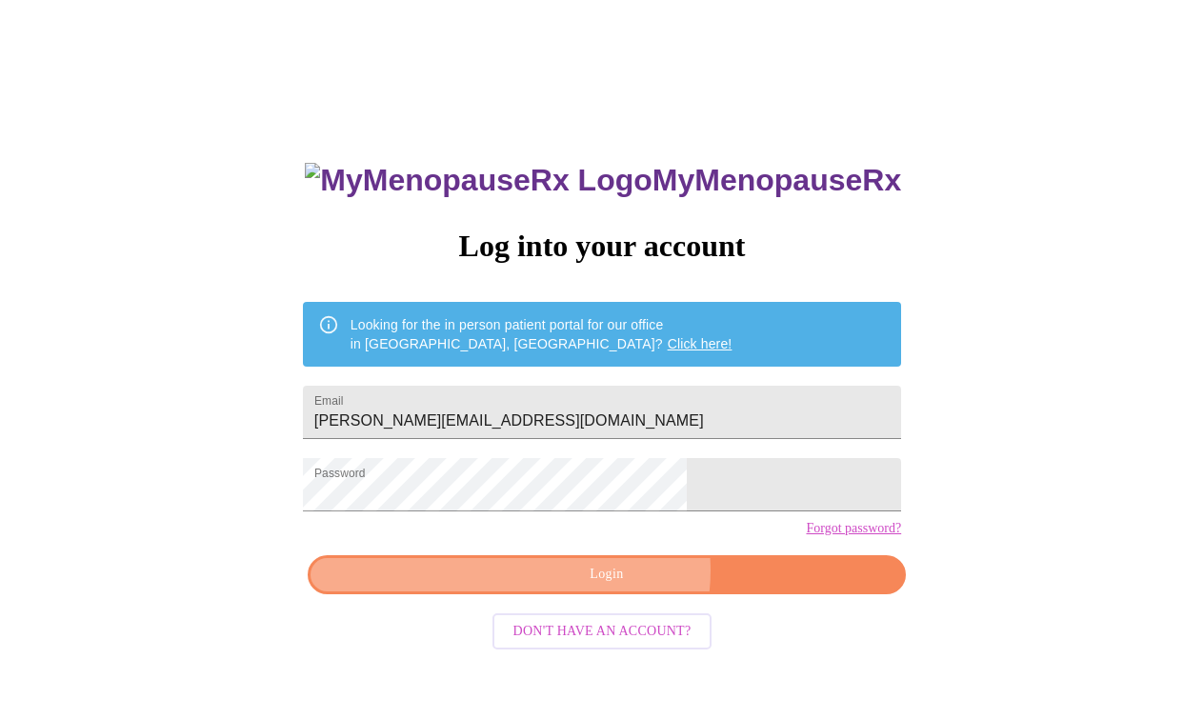
click at [616, 587] on span "Login" at bounding box center [607, 575] width 554 height 24
click at [608, 587] on span "Login" at bounding box center [607, 575] width 554 height 24
click at [605, 587] on span "Login" at bounding box center [607, 575] width 554 height 24
click at [611, 587] on span "Login" at bounding box center [607, 575] width 554 height 24
click at [602, 587] on span "Login" at bounding box center [607, 575] width 554 height 24
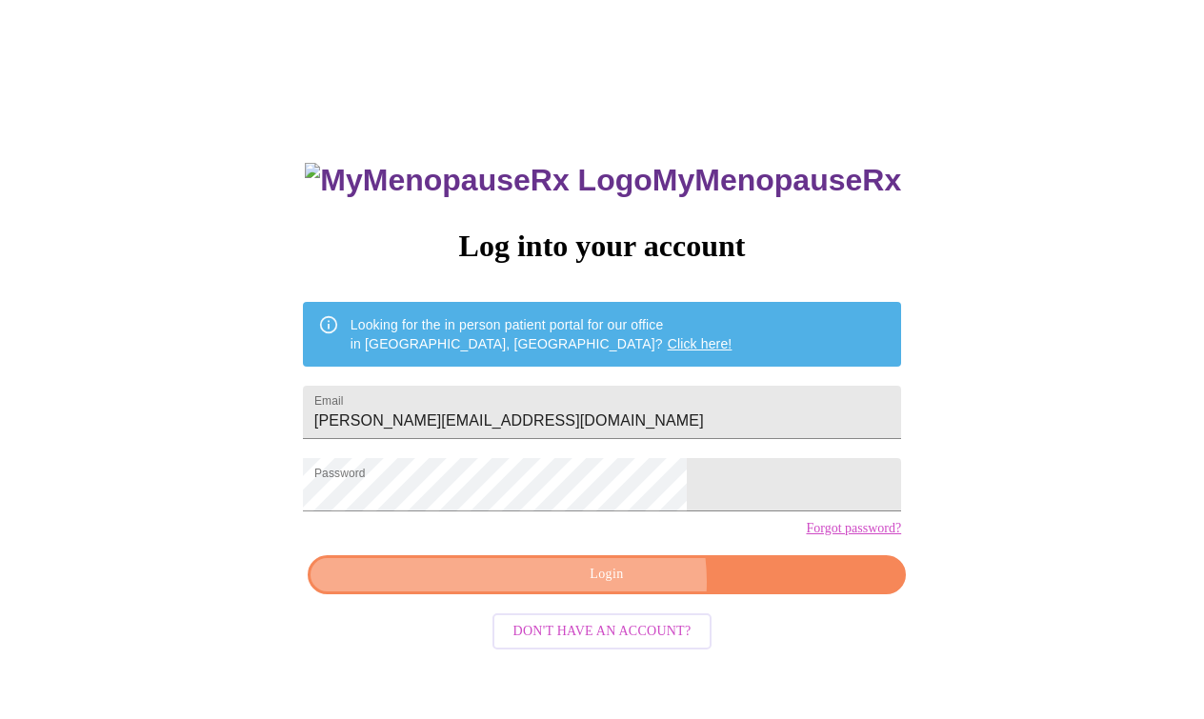
click at [614, 587] on span "Login" at bounding box center [607, 575] width 554 height 24
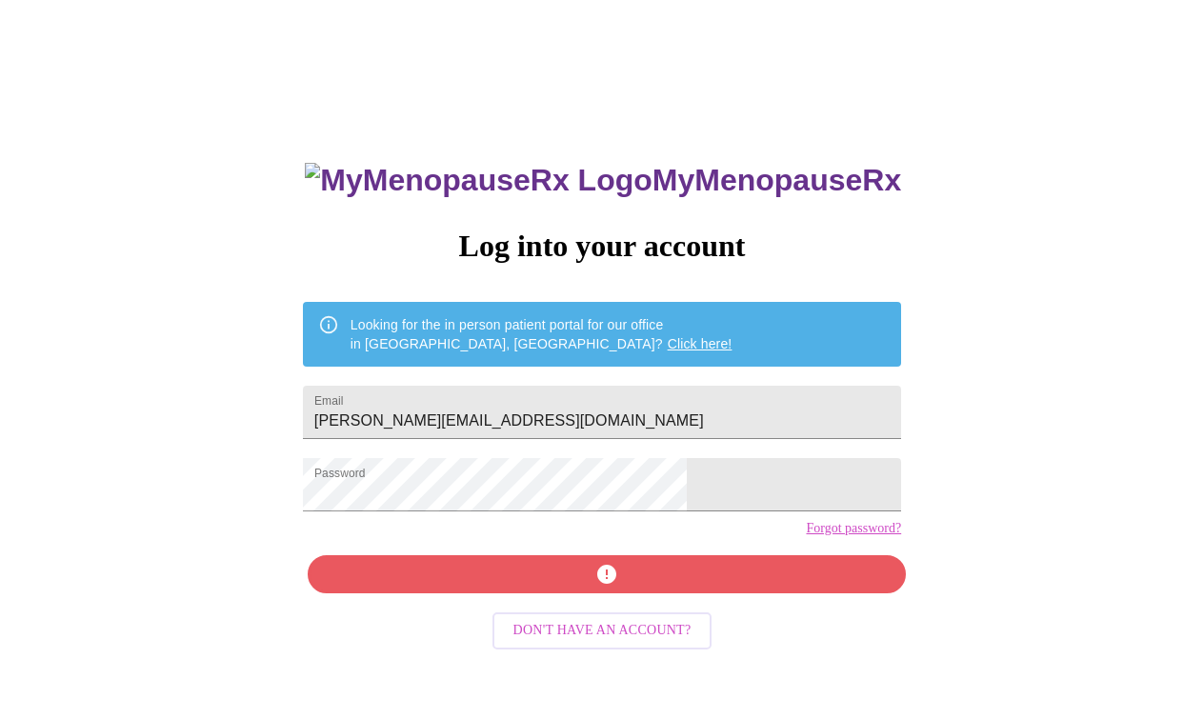
click at [606, 612] on div "MyMenopauseRx Log into your account Looking for the in person patient portal fo…" at bounding box center [602, 491] width 636 height 719
click at [603, 613] on div "MyMenopauseRx Log into your account Looking for the in person patient portal fo…" at bounding box center [602, 491] width 636 height 719
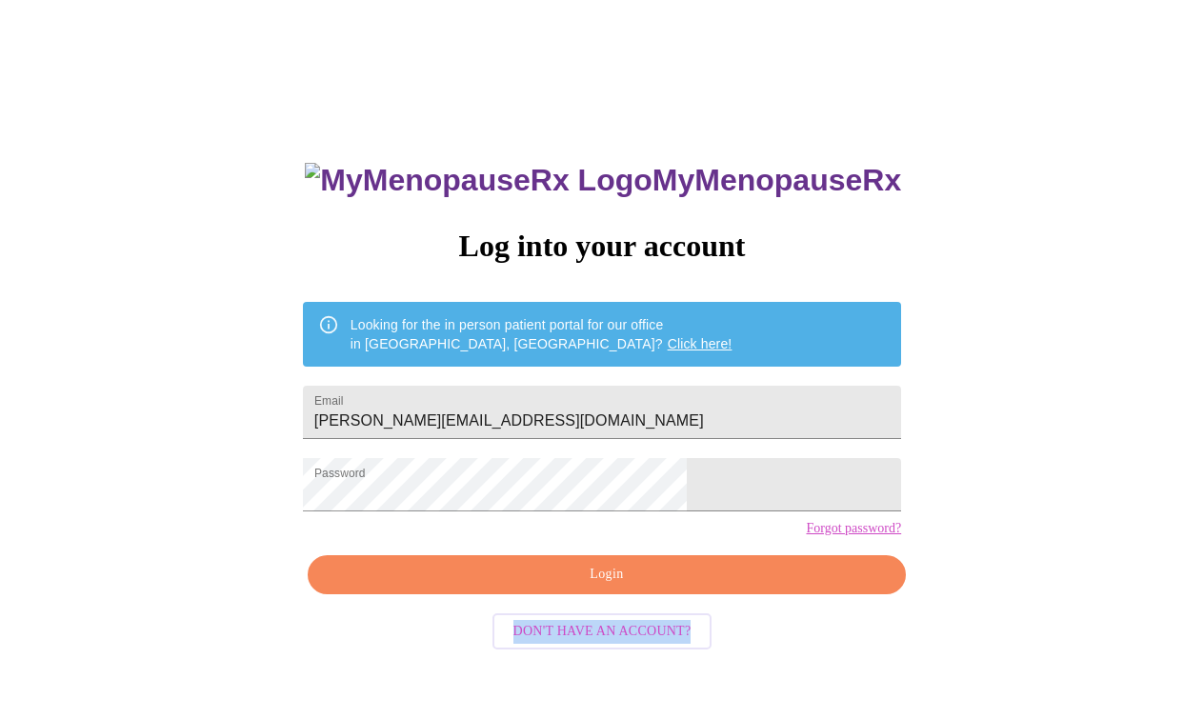
drag, startPoint x: 370, startPoint y: 640, endPoint x: 366, endPoint y: 593, distance: 46.8
click at [366, 593] on div "MyMenopauseRx Log into your account Looking for the in person patient portal fo…" at bounding box center [602, 420] width 1189 height 863
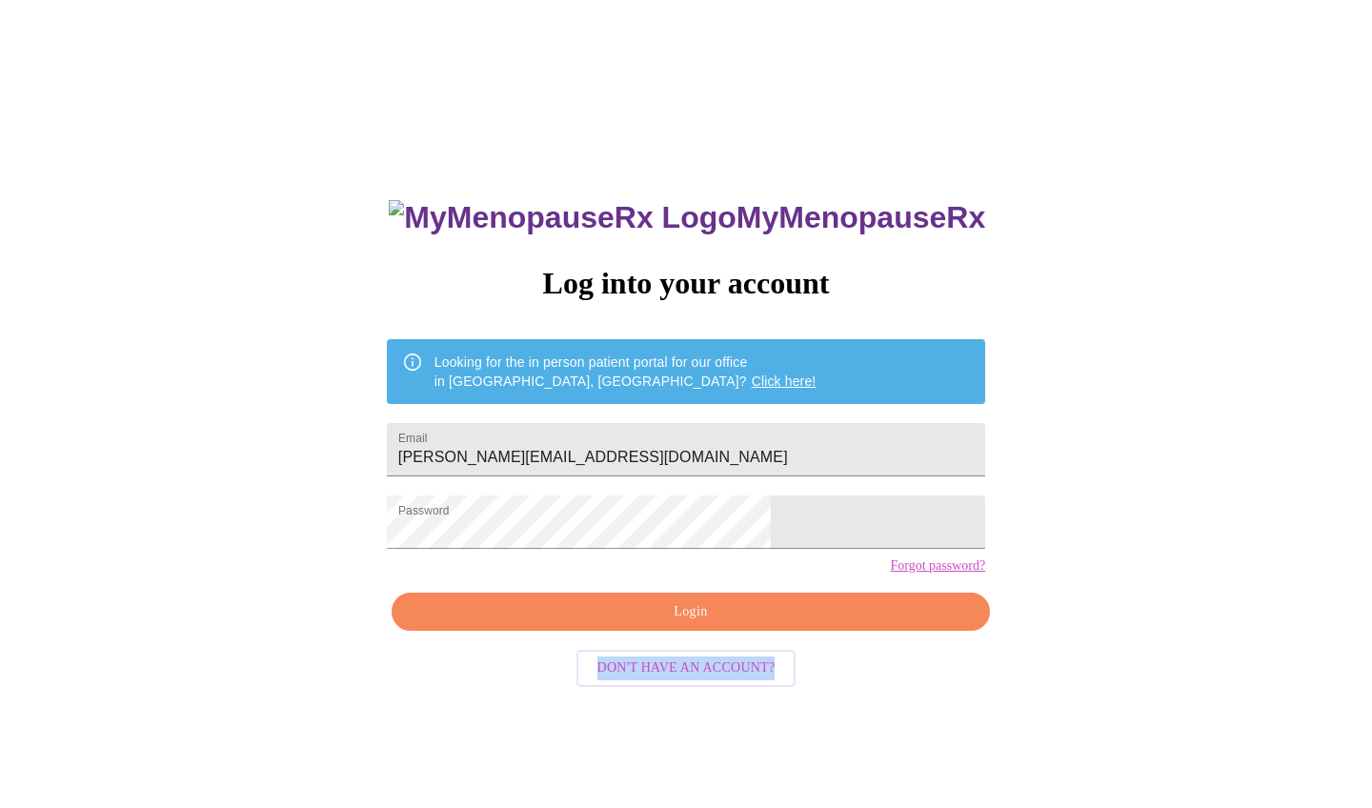
click at [834, 608] on div "MyMenopauseRx Log into your account Looking for the in person patient portal fo…" at bounding box center [686, 574] width 636 height 808
click at [890, 573] on link "Forgot password?" at bounding box center [937, 565] width 95 height 15
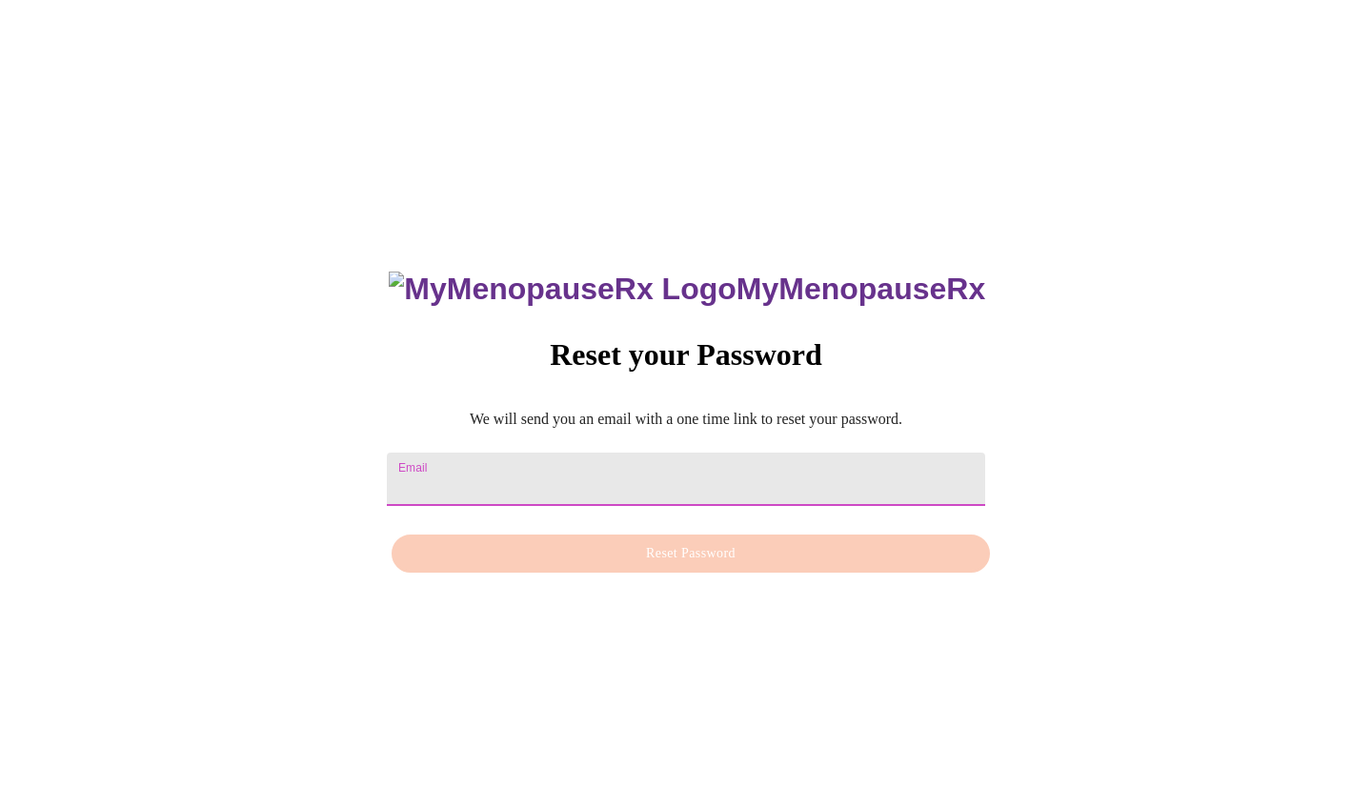
click at [530, 462] on input "Email" at bounding box center [686, 478] width 598 height 53
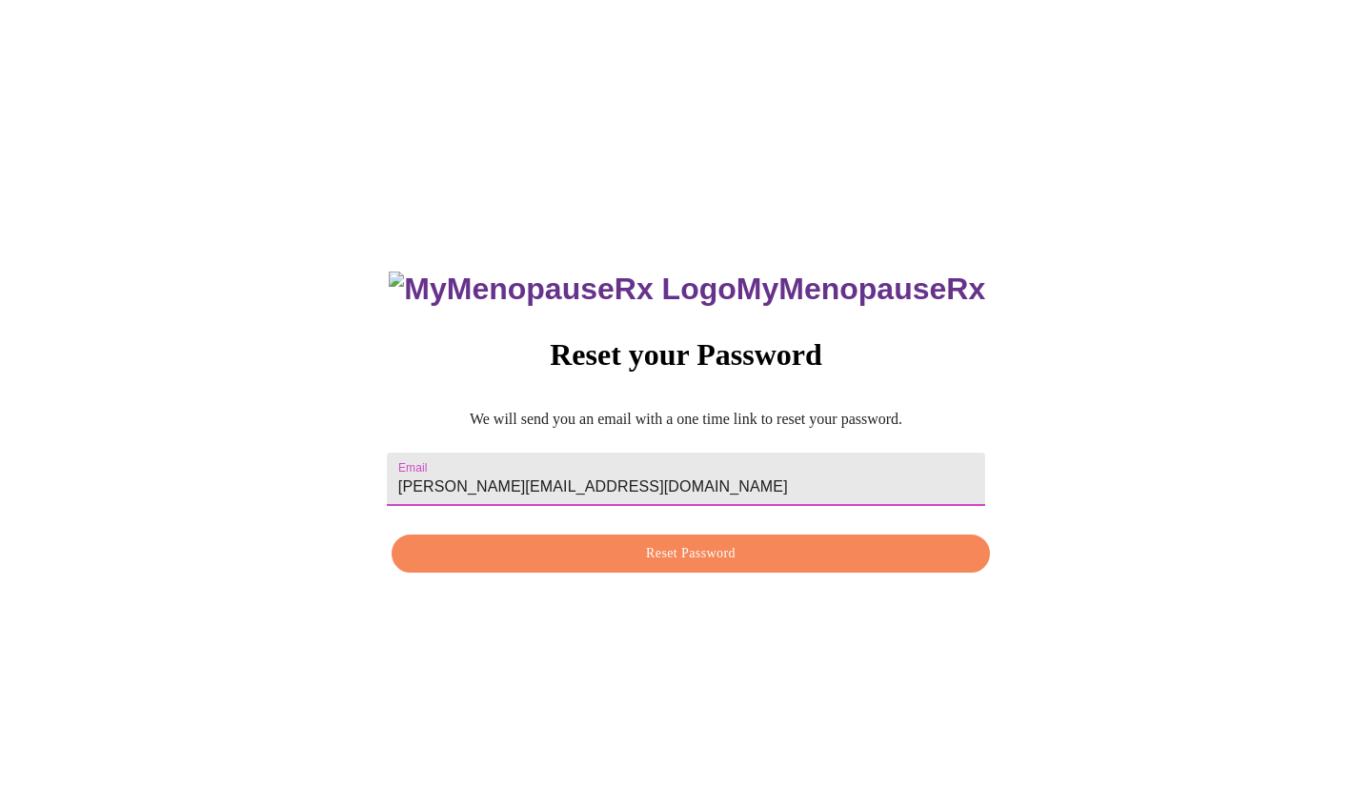
type input "marilyn@redli.ch"
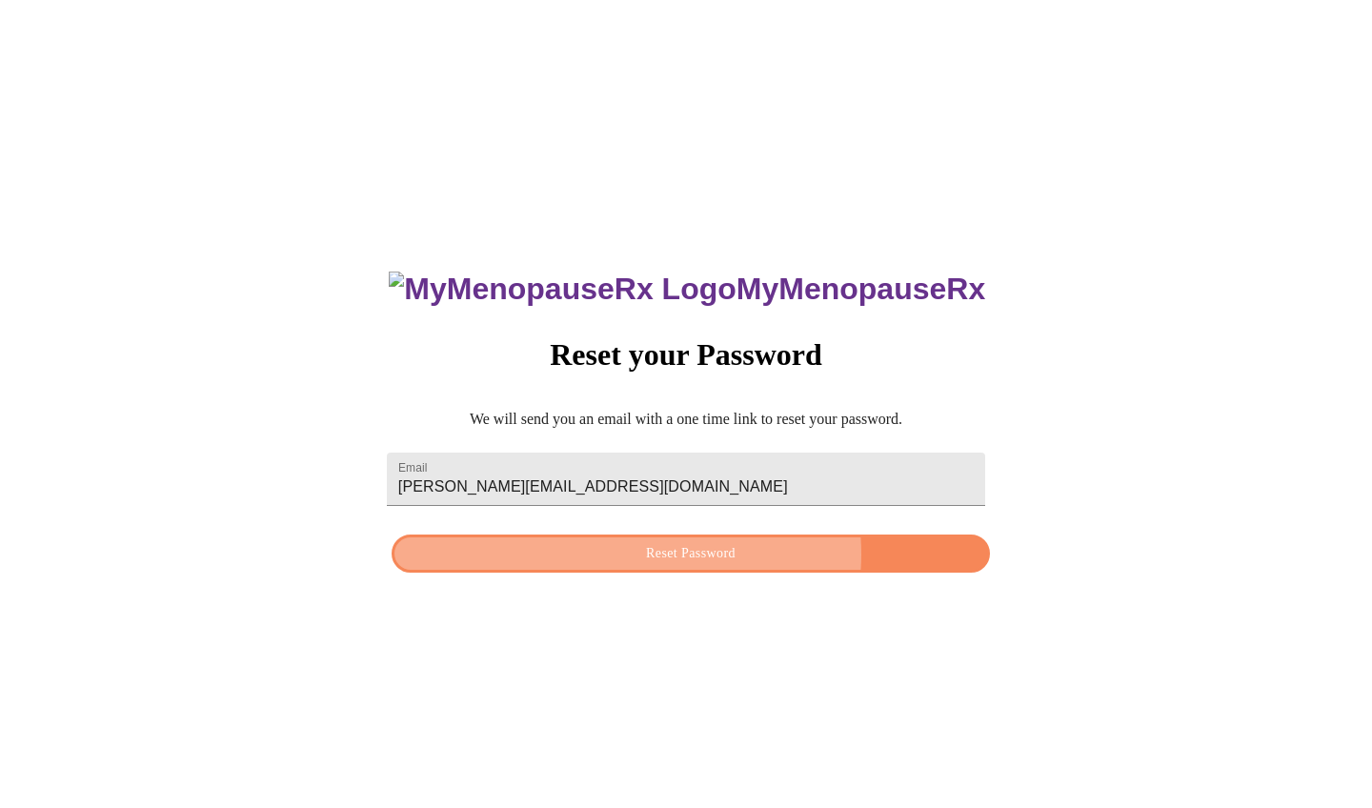
click at [682, 558] on span "Reset Password" at bounding box center [690, 554] width 554 height 24
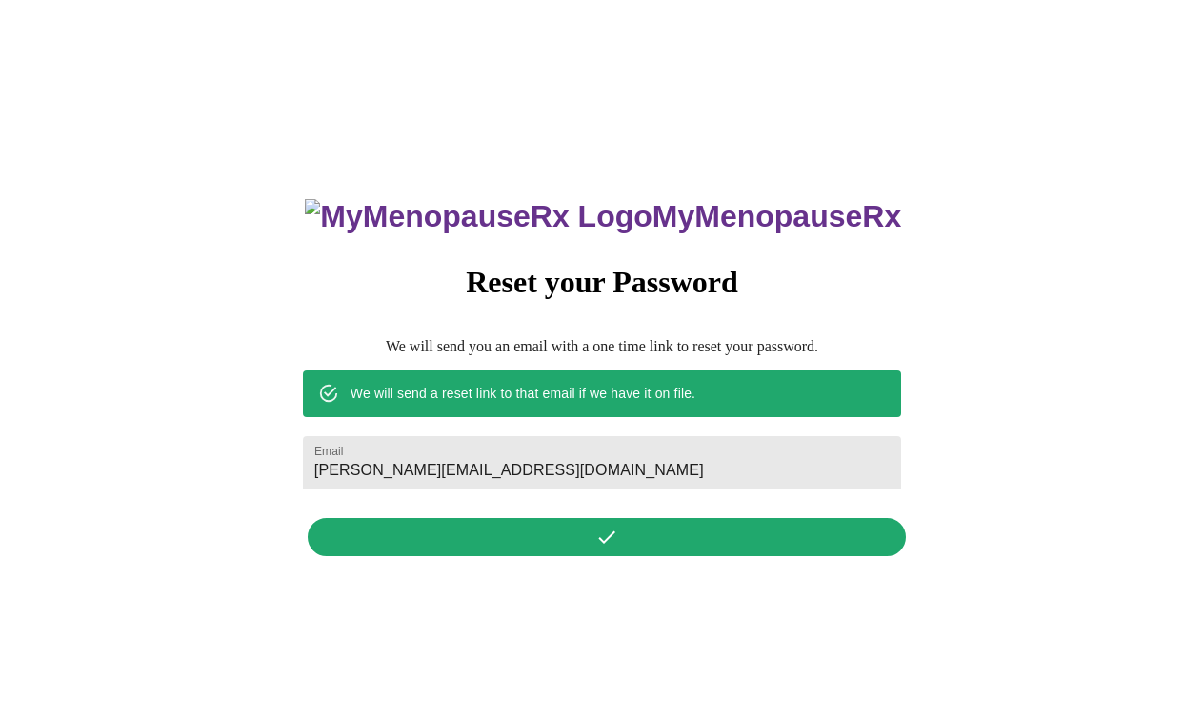
click at [521, 454] on input "marilyn@redli.ch" at bounding box center [602, 462] width 598 height 53
